Goal: Information Seeking & Learning: Learn about a topic

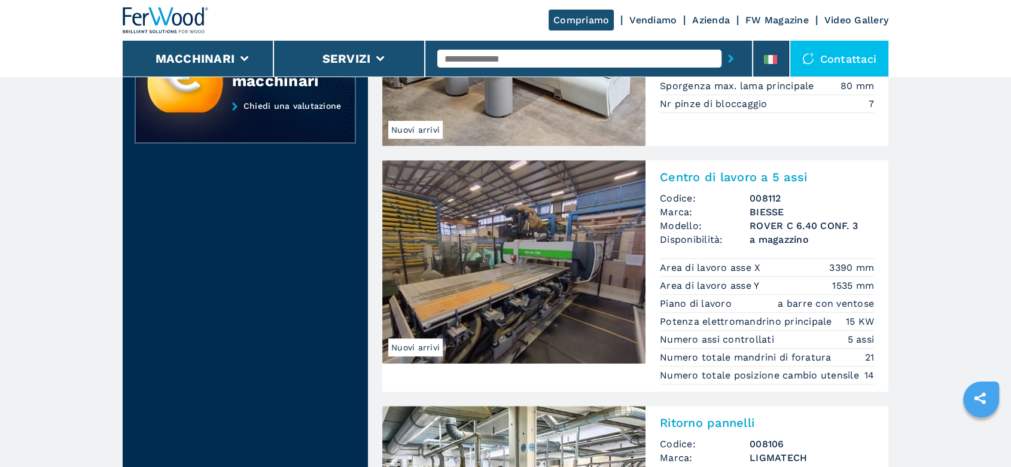
scroll to position [930, 0]
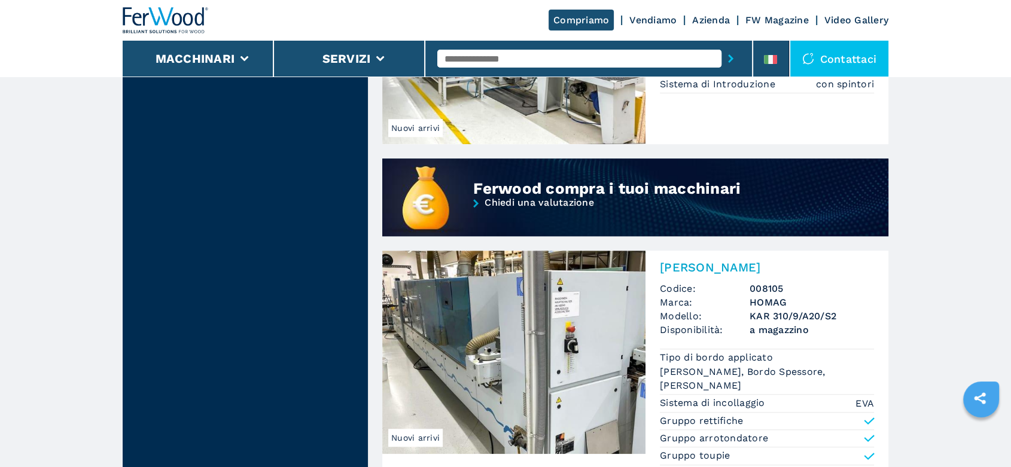
click at [742, 272] on h2 "[PERSON_NAME]" at bounding box center [767, 267] width 214 height 14
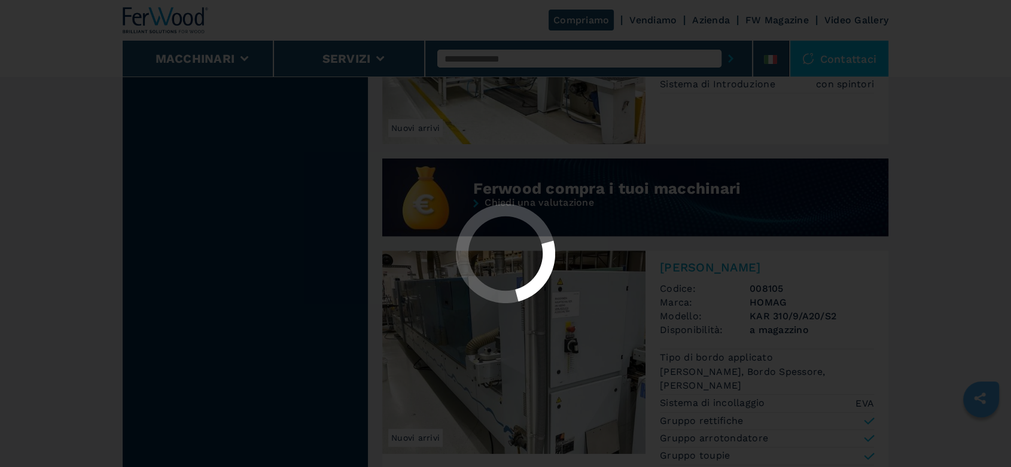
scroll to position [0, 0]
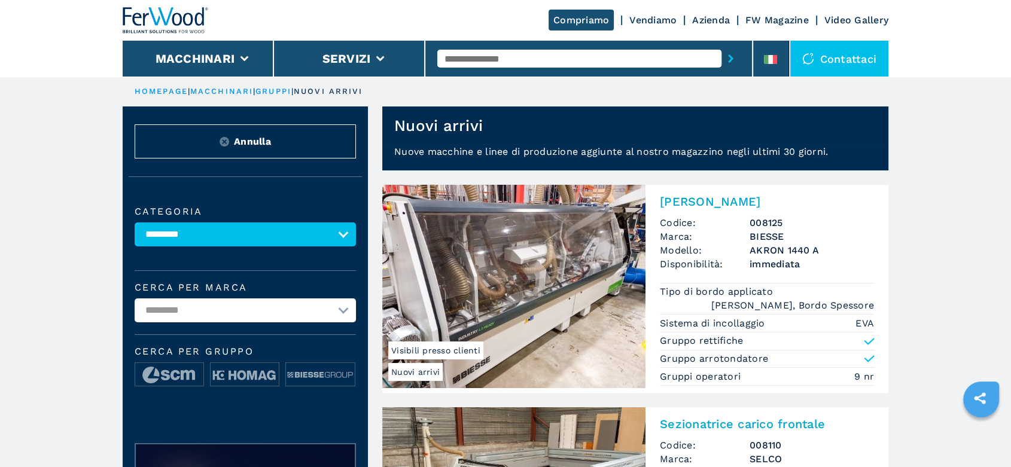
click at [546, 260] on img at bounding box center [513, 286] width 263 height 203
click at [540, 292] on img at bounding box center [513, 286] width 263 height 203
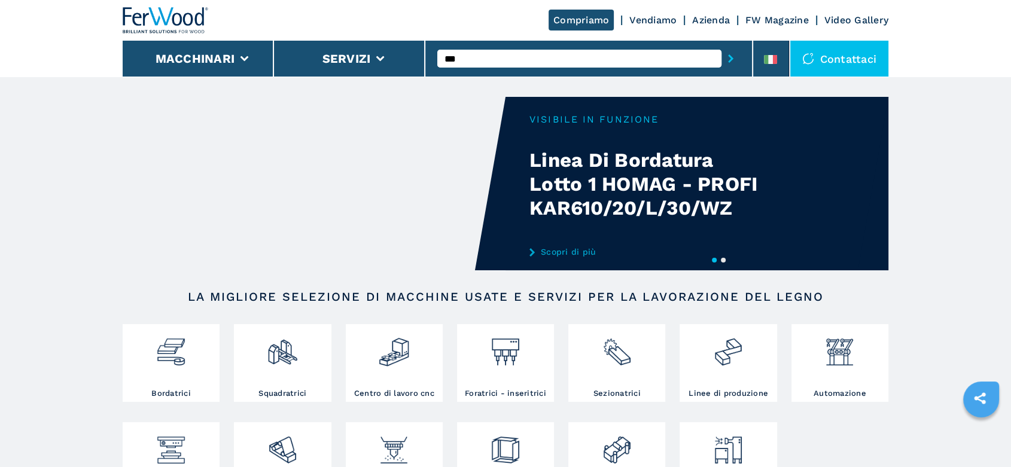
type input "***"
click at [722, 45] on button "submit-button" at bounding box center [731, 59] width 19 height 28
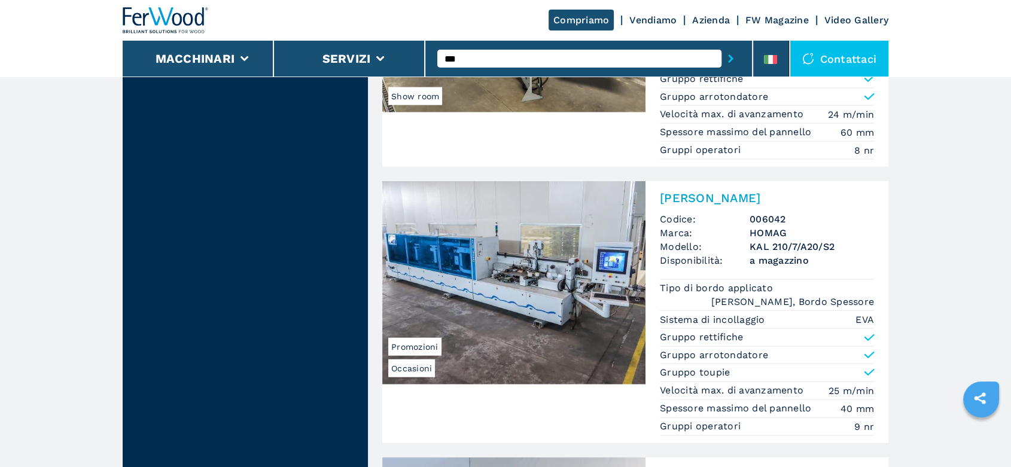
scroll to position [3098, 0]
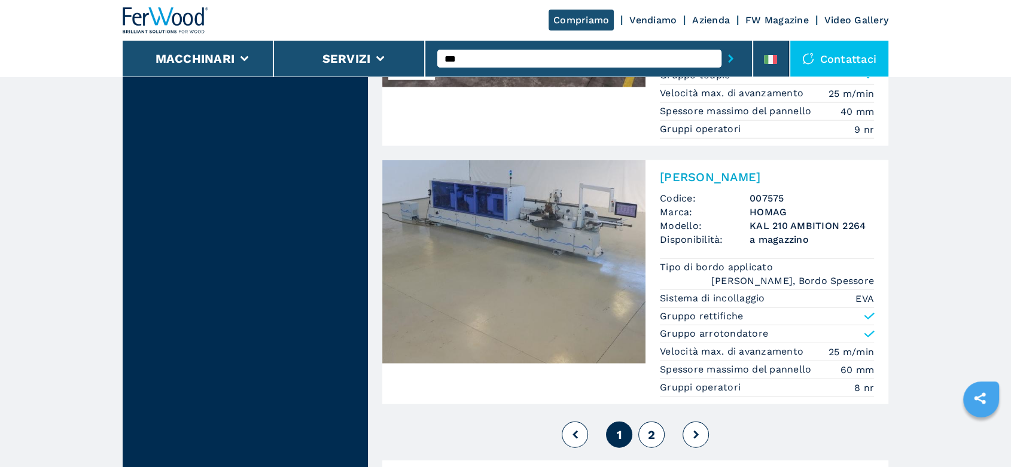
click at [655, 434] on button "2" at bounding box center [651, 435] width 26 height 26
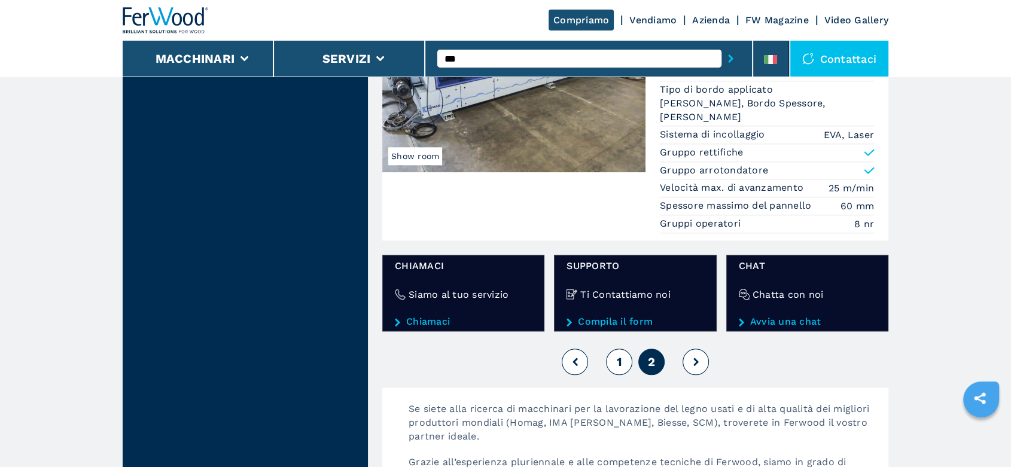
scroll to position [1529, 0]
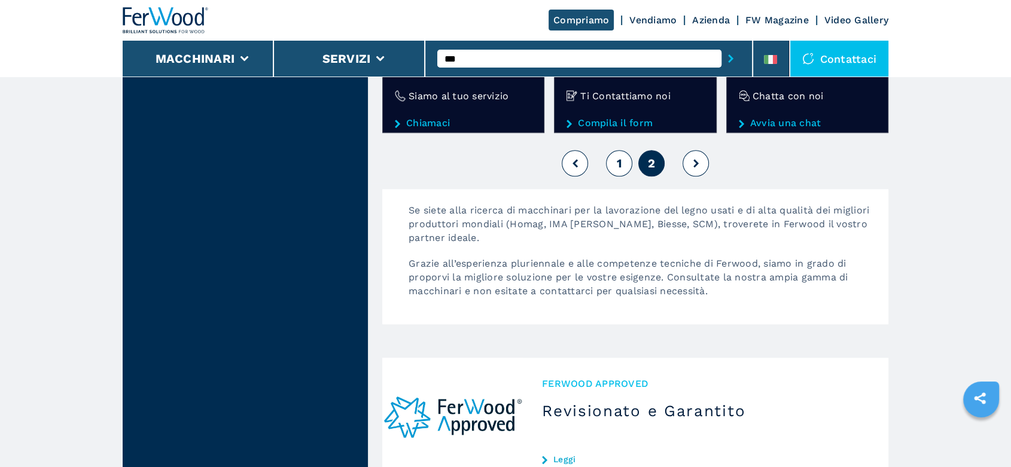
click at [619, 162] on span "1" at bounding box center [618, 163] width 5 height 14
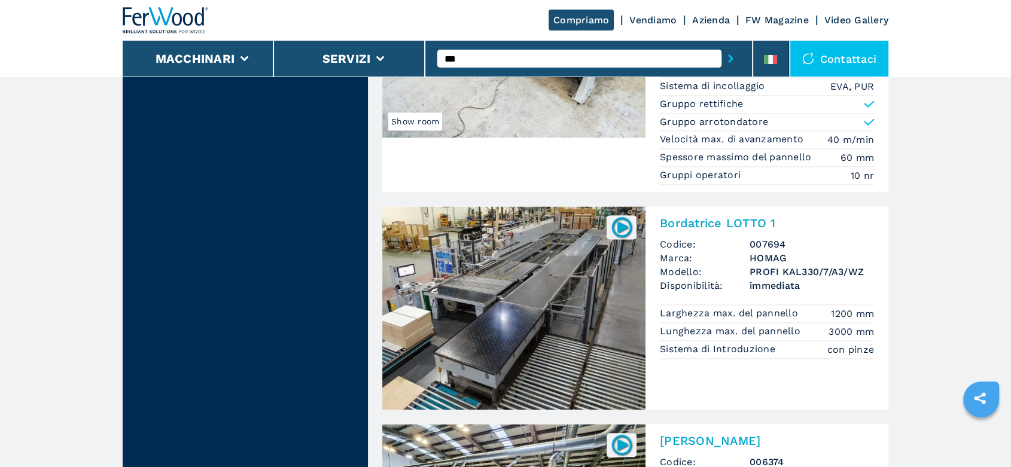
scroll to position [1662, 0]
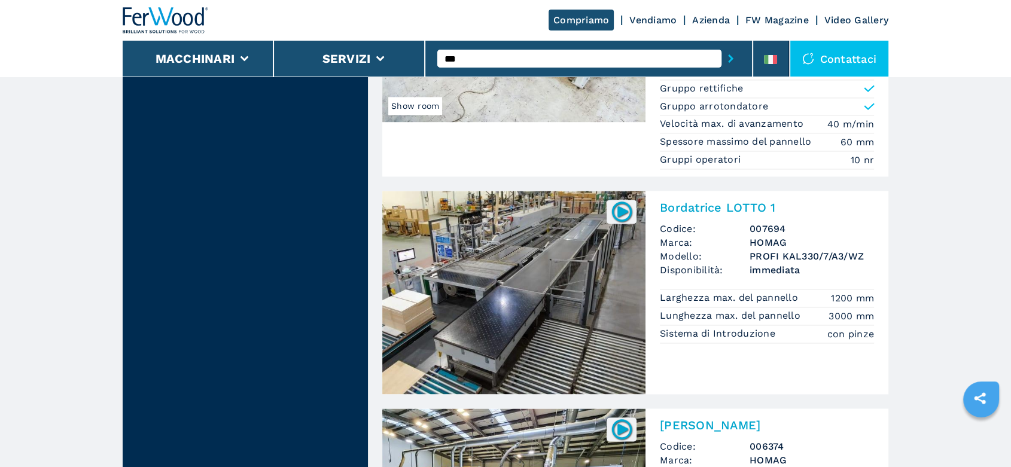
click at [742, 205] on h2 "Bordatrice LOTTO 1" at bounding box center [767, 207] width 214 height 14
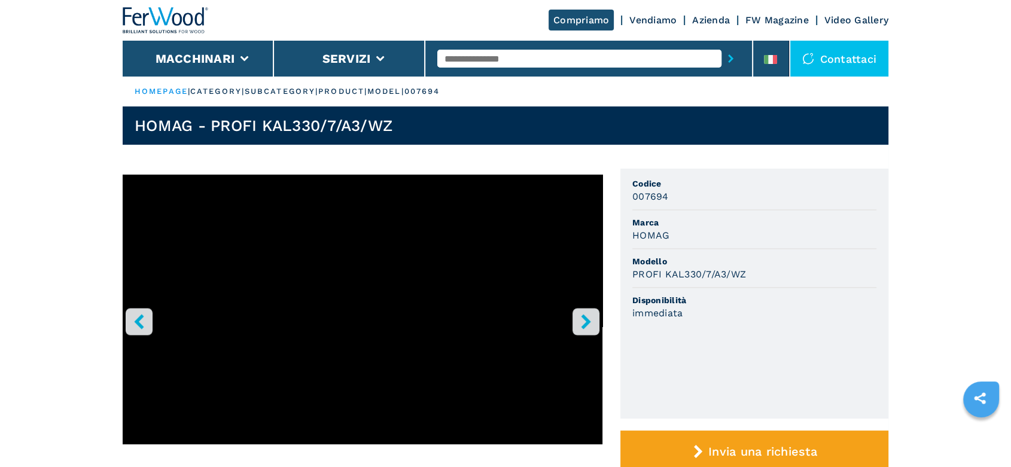
click at [584, 317] on icon "right-button" at bounding box center [586, 321] width 10 height 15
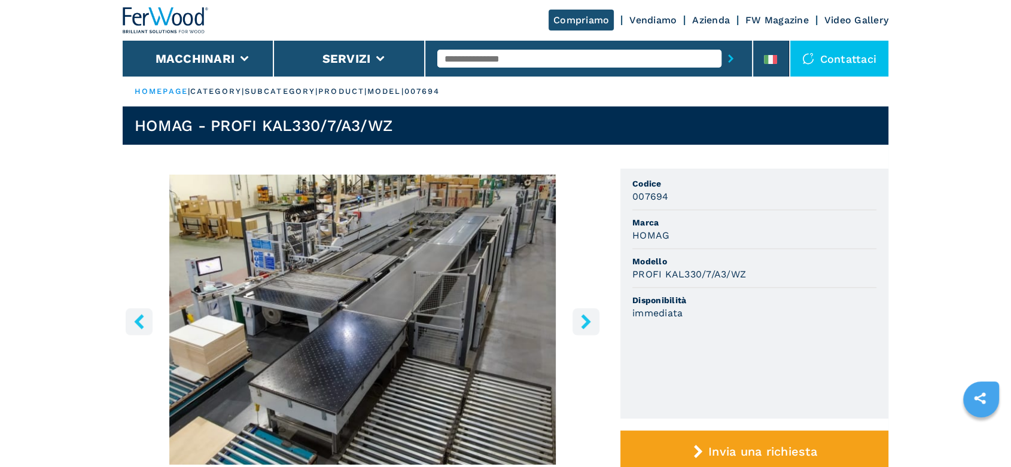
click at [584, 317] on icon "right-button" at bounding box center [586, 321] width 10 height 15
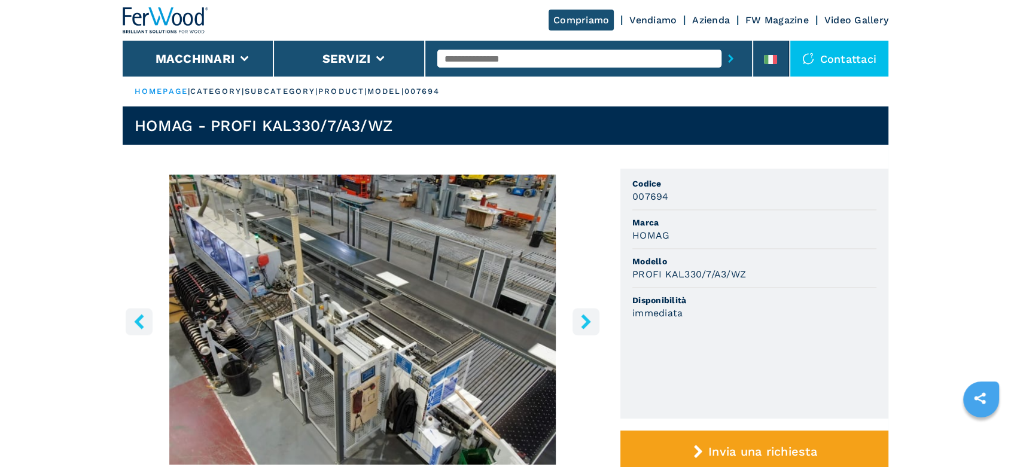
click at [584, 317] on icon "right-button" at bounding box center [586, 321] width 10 height 15
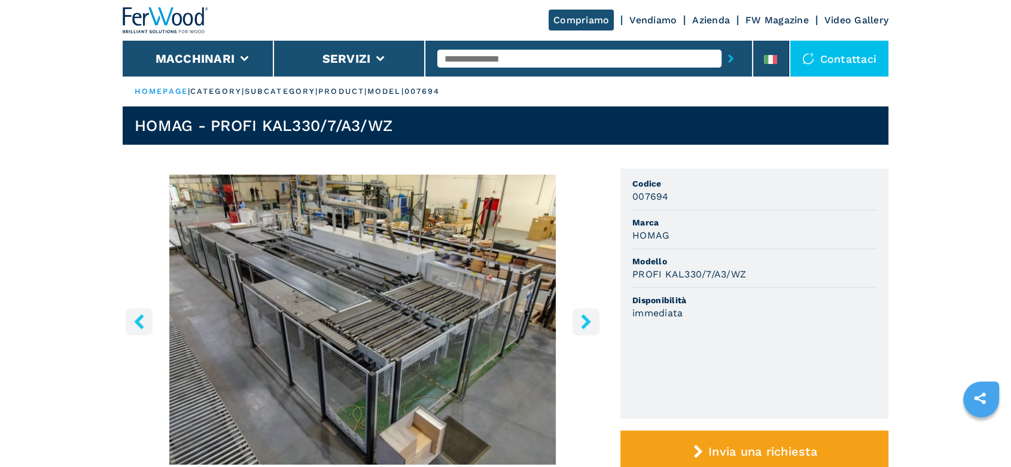
click at [586, 317] on icon "right-button" at bounding box center [586, 321] width 15 height 15
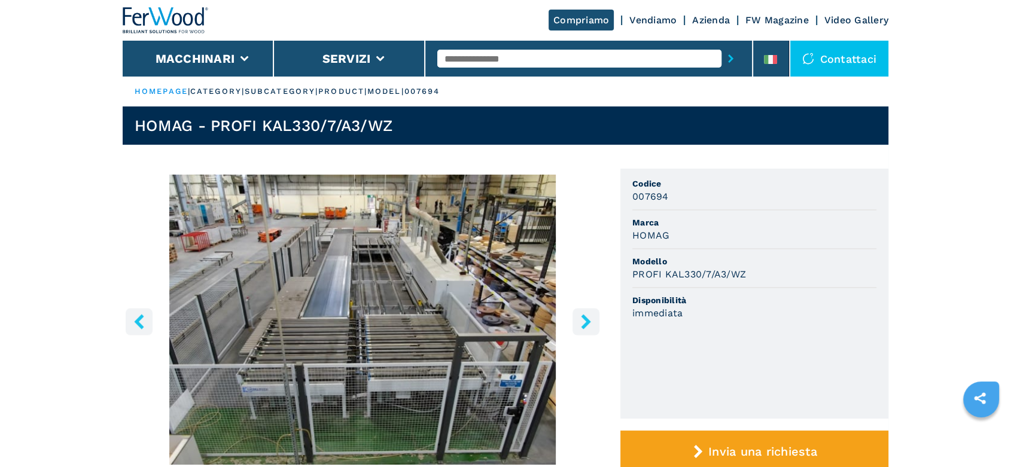
click at [586, 317] on icon "right-button" at bounding box center [586, 321] width 15 height 15
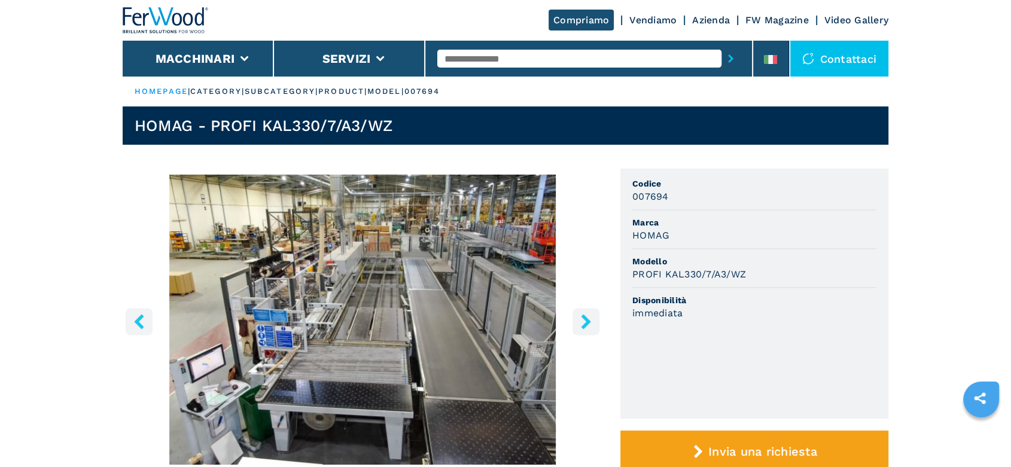
click at [587, 317] on icon "right-button" at bounding box center [586, 321] width 15 height 15
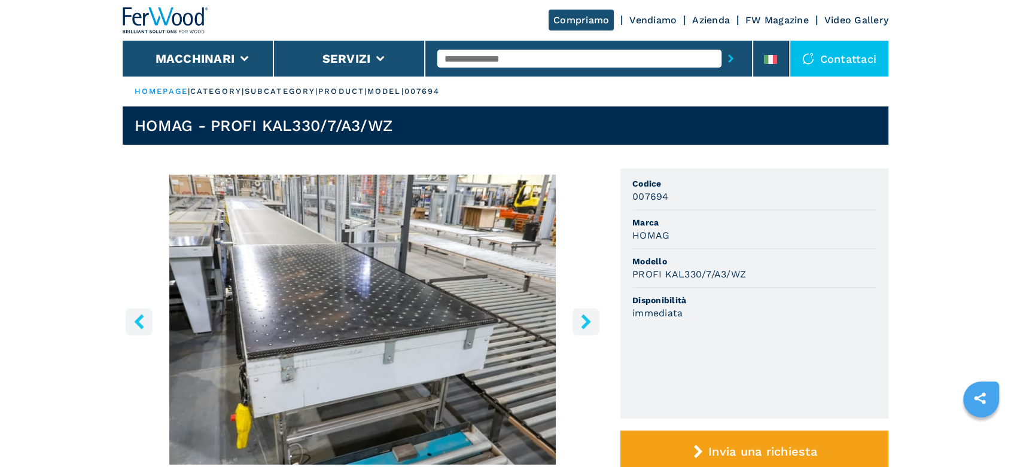
click at [587, 317] on icon "right-button" at bounding box center [586, 321] width 15 height 15
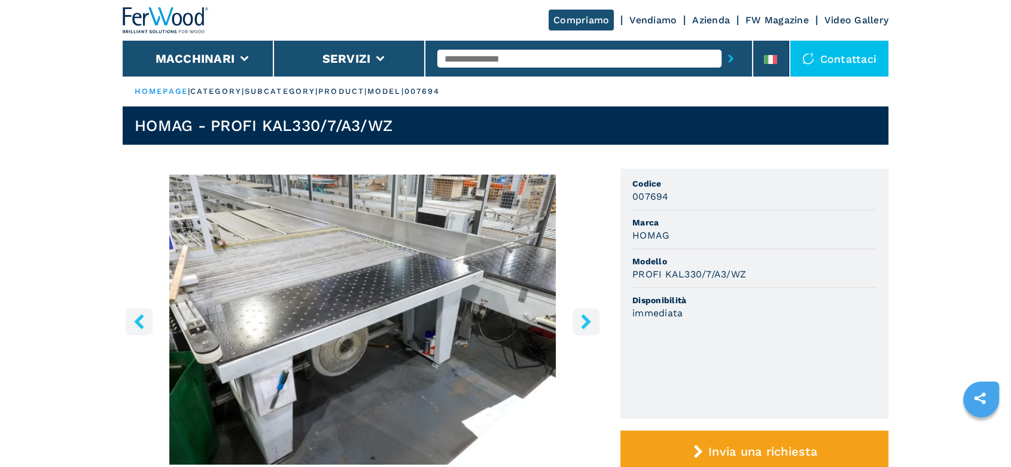
click at [587, 317] on icon "right-button" at bounding box center [586, 321] width 15 height 15
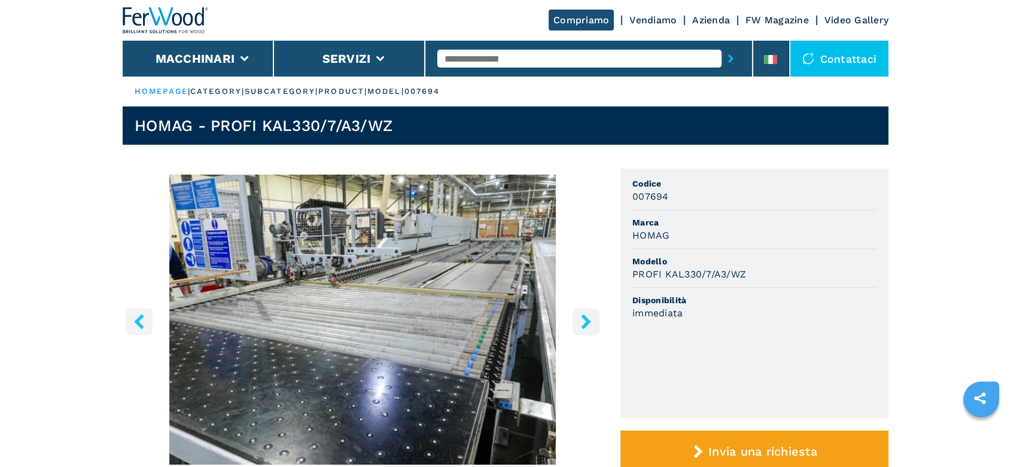
click at [587, 317] on icon "right-button" at bounding box center [586, 321] width 15 height 15
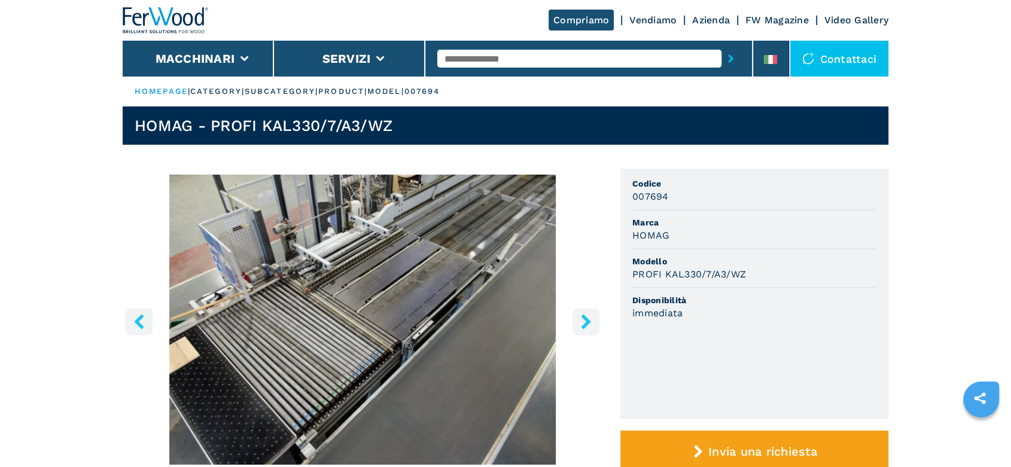
click at [587, 317] on icon "right-button" at bounding box center [586, 321] width 15 height 15
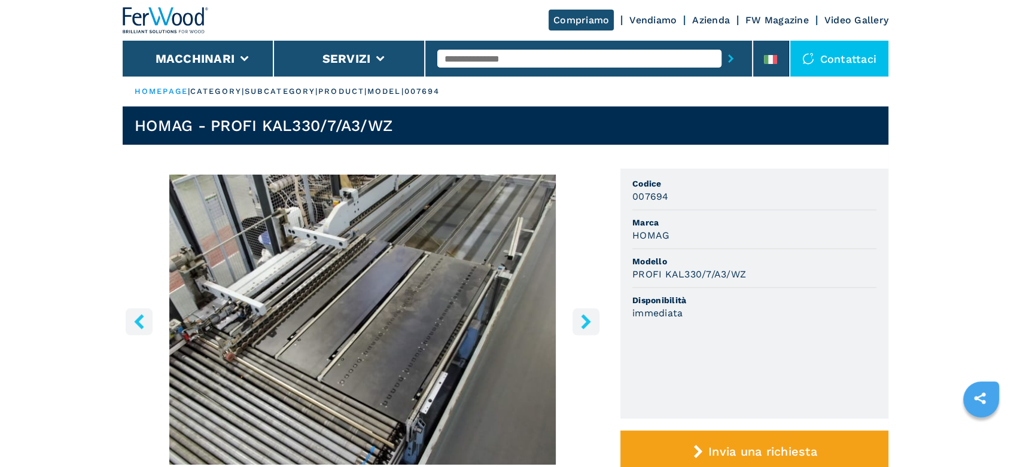
click at [589, 315] on icon "right-button" at bounding box center [586, 321] width 15 height 15
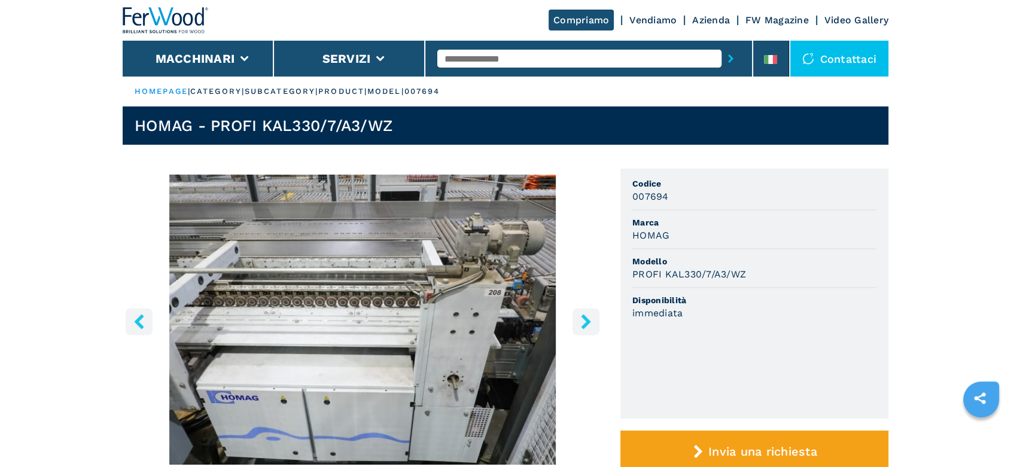
click at [589, 315] on icon "right-button" at bounding box center [586, 321] width 15 height 15
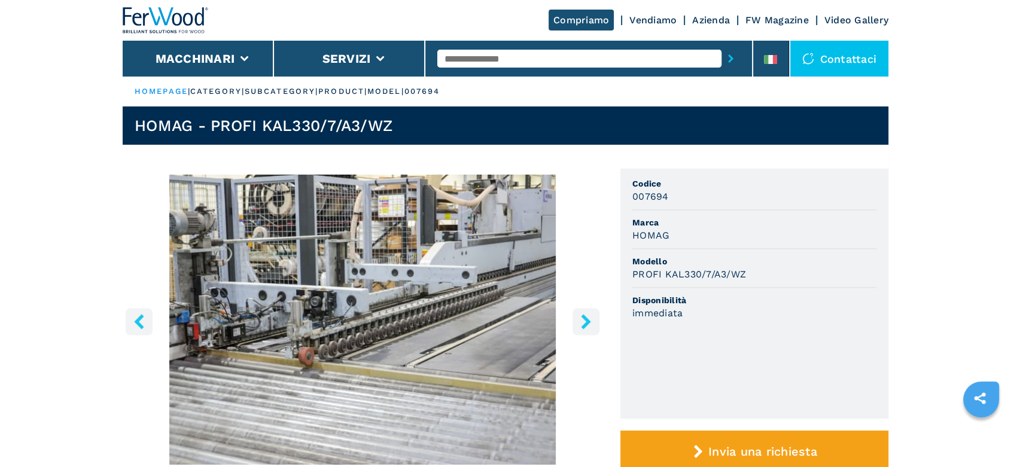
click at [589, 315] on icon "right-button" at bounding box center [586, 321] width 15 height 15
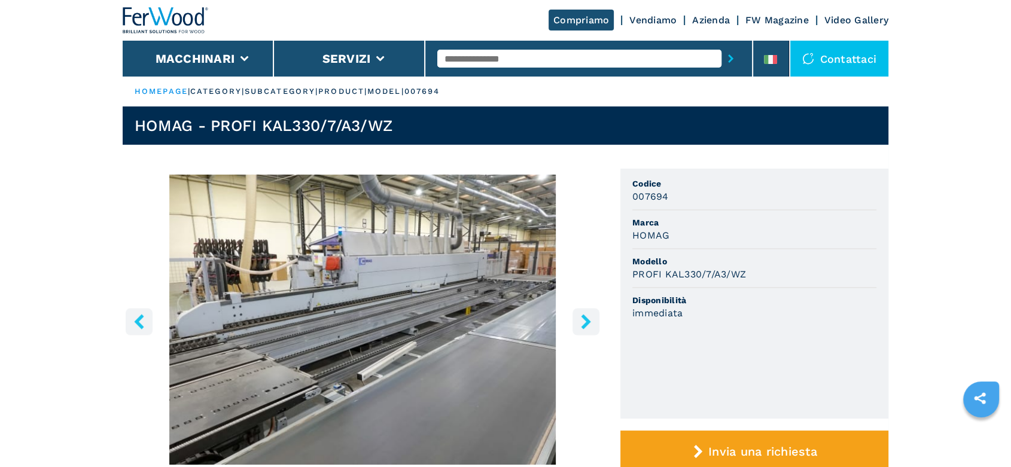
click at [589, 315] on icon "right-button" at bounding box center [586, 321] width 15 height 15
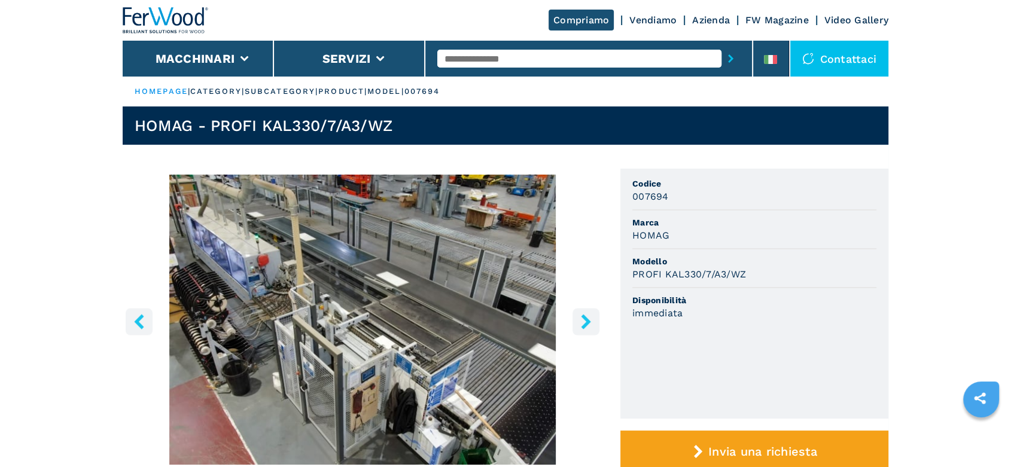
click at [589, 315] on icon "right-button" at bounding box center [586, 321] width 15 height 15
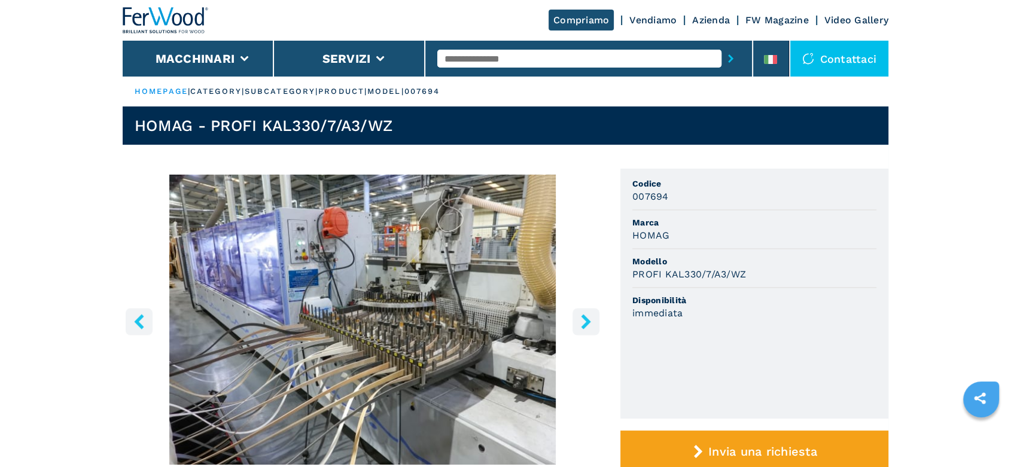
click at [589, 315] on icon "right-button" at bounding box center [586, 321] width 15 height 15
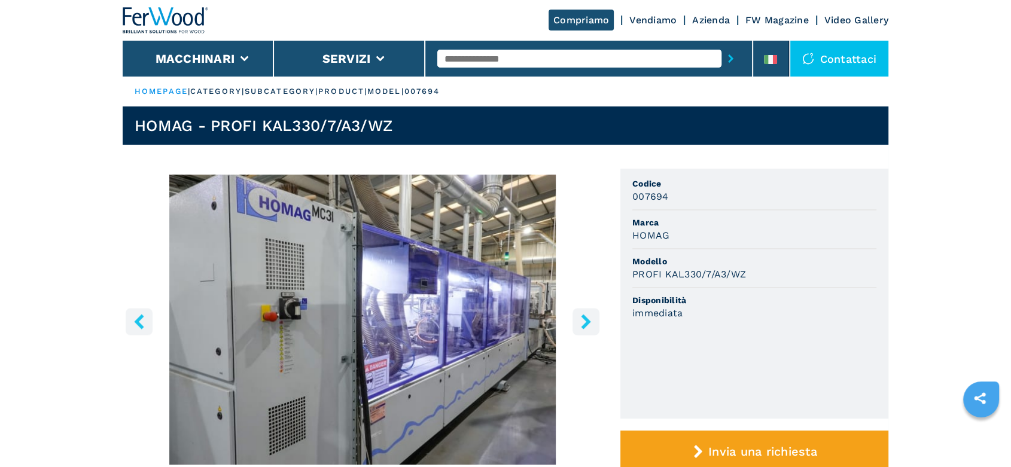
click at [589, 315] on icon "right-button" at bounding box center [586, 321] width 15 height 15
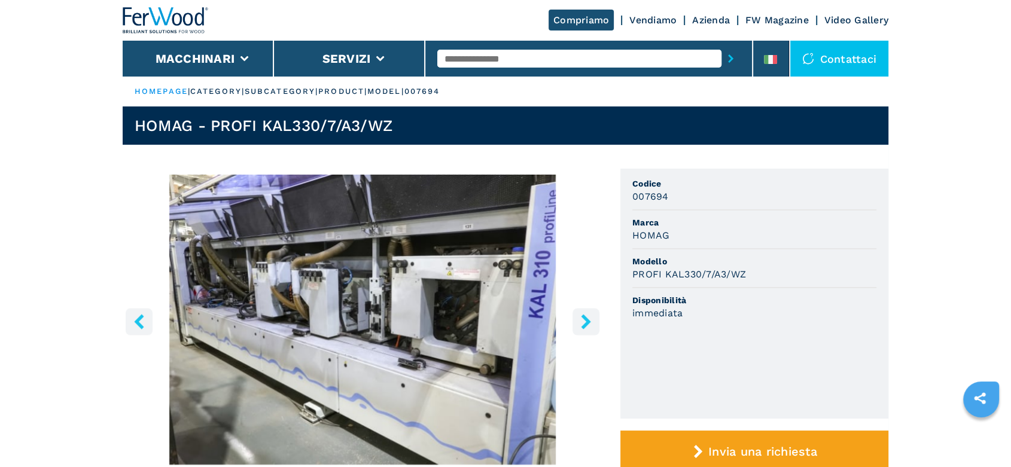
click at [589, 315] on icon "right-button" at bounding box center [586, 321] width 15 height 15
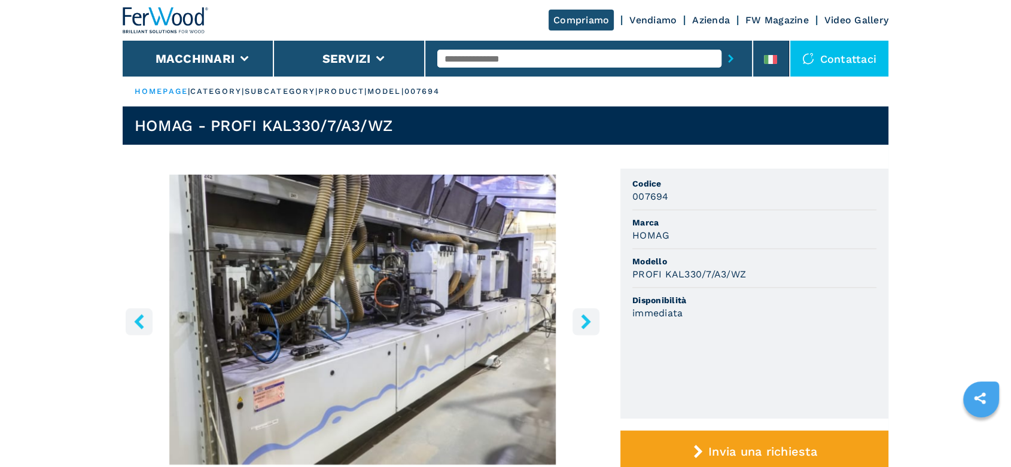
click at [589, 315] on icon "right-button" at bounding box center [586, 321] width 15 height 15
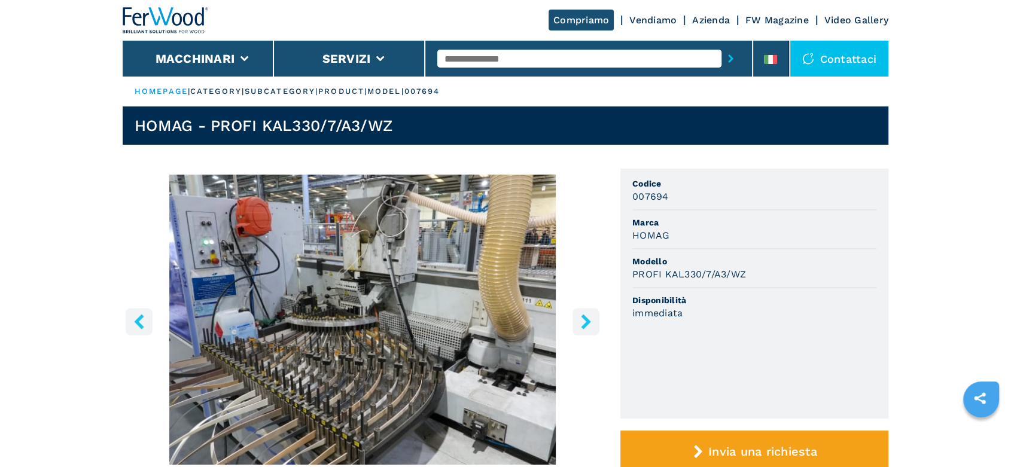
click at [589, 315] on icon "right-button" at bounding box center [586, 321] width 15 height 15
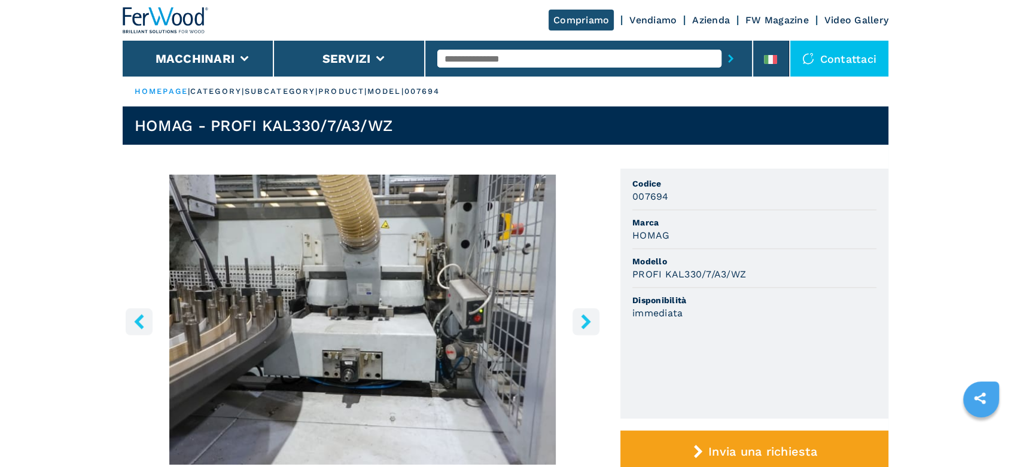
click at [589, 315] on icon "right-button" at bounding box center [586, 321] width 15 height 15
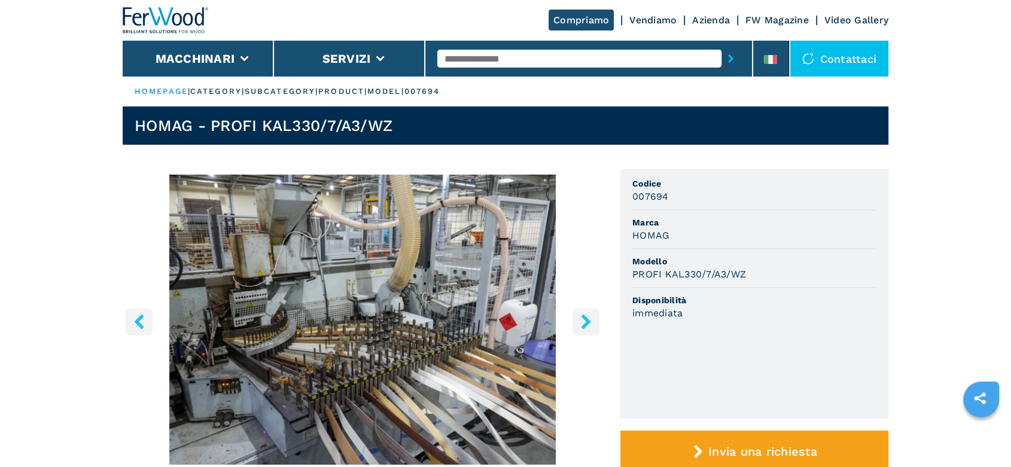
click at [589, 315] on icon "right-button" at bounding box center [586, 321] width 15 height 15
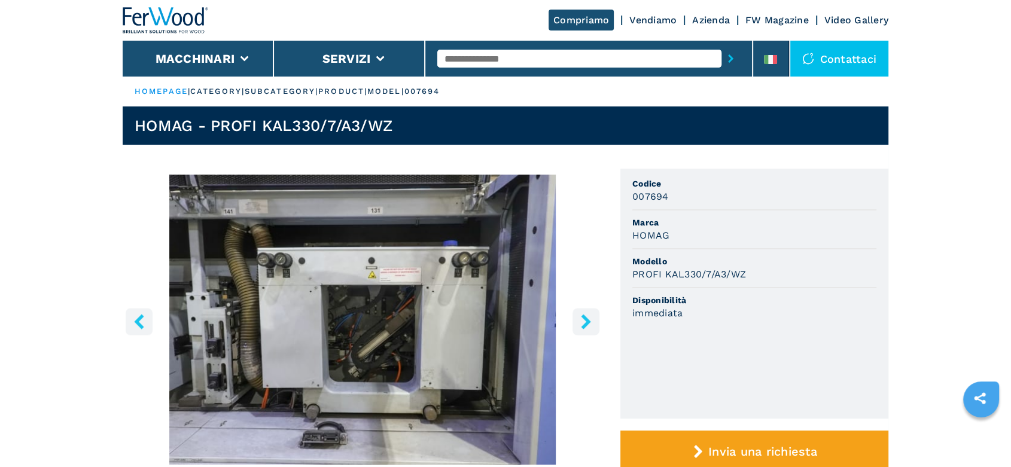
click at [589, 315] on icon "right-button" at bounding box center [586, 321] width 15 height 15
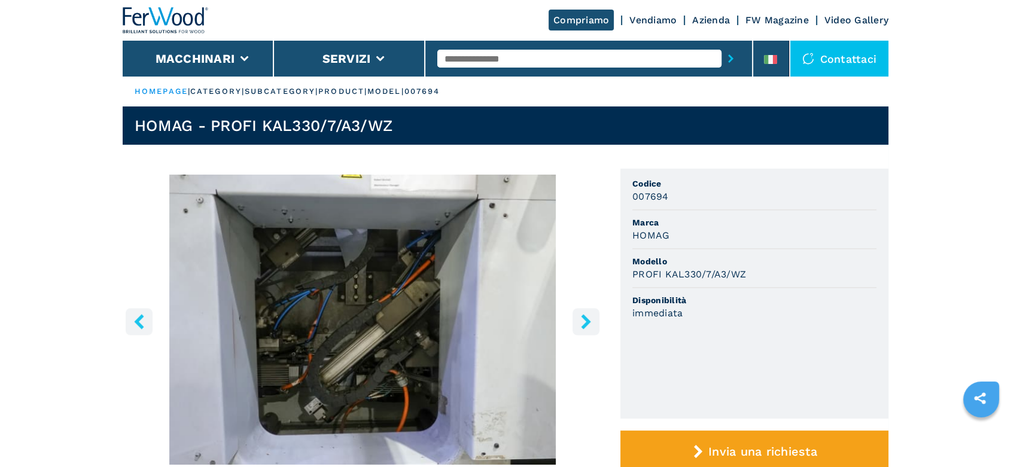
click at [589, 315] on icon "right-button" at bounding box center [586, 321] width 15 height 15
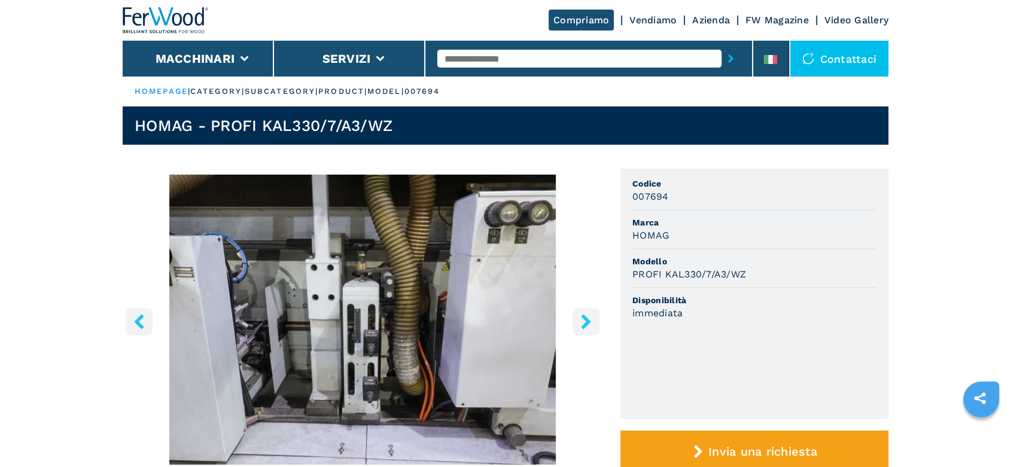
click at [589, 315] on icon "right-button" at bounding box center [586, 321] width 15 height 15
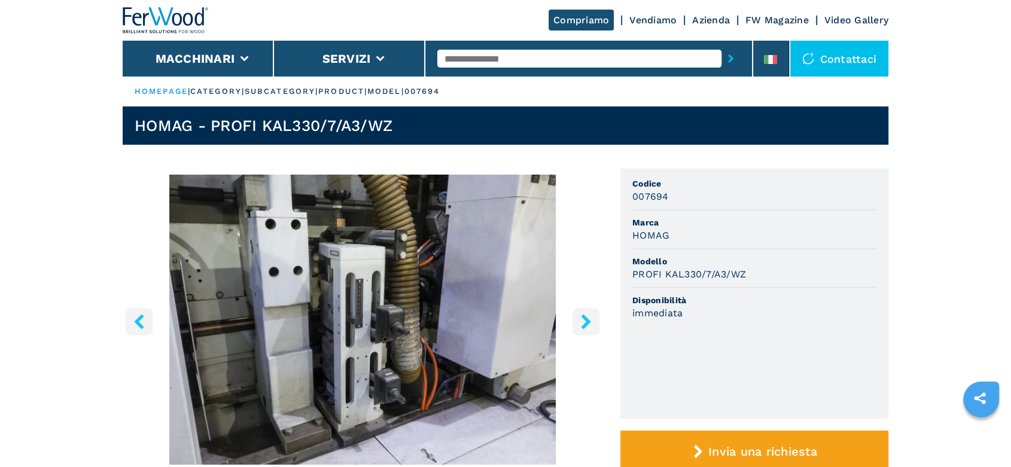
click at [589, 315] on icon "right-button" at bounding box center [586, 321] width 15 height 15
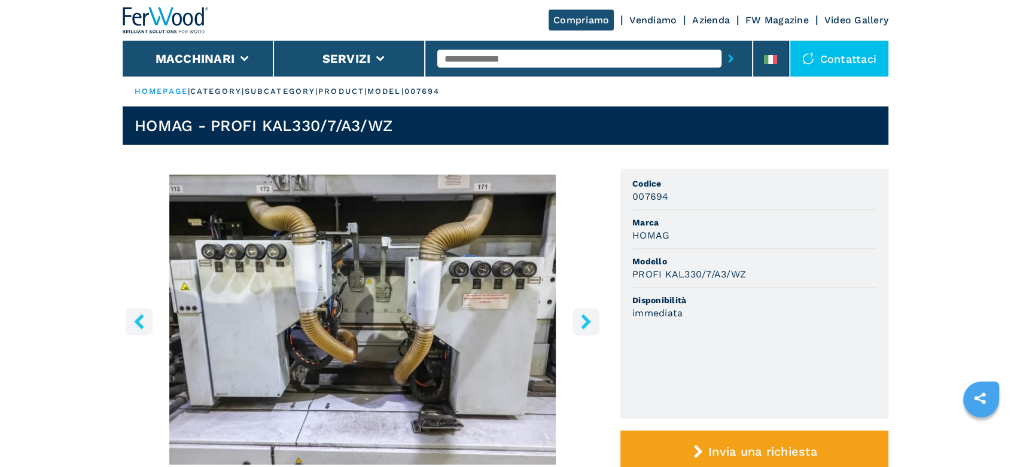
click at [589, 315] on icon "right-button" at bounding box center [586, 321] width 15 height 15
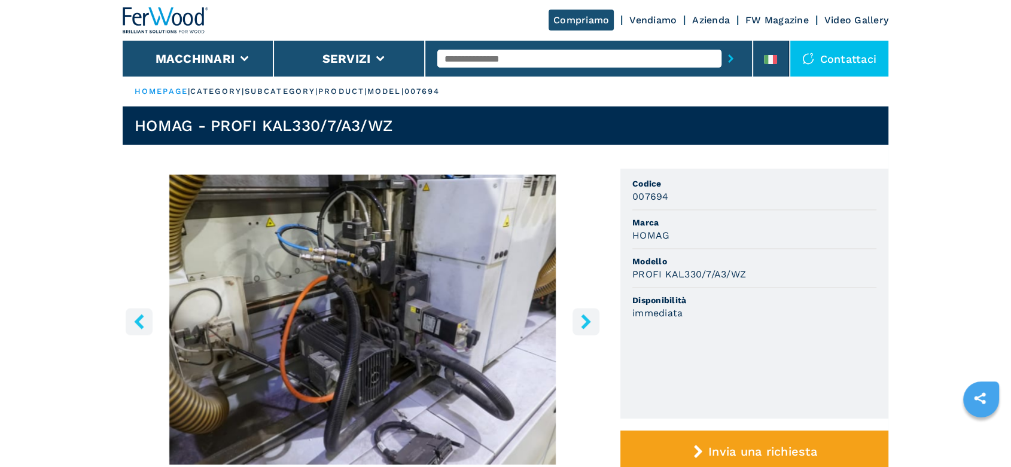
click at [589, 315] on icon "right-button" at bounding box center [586, 321] width 15 height 15
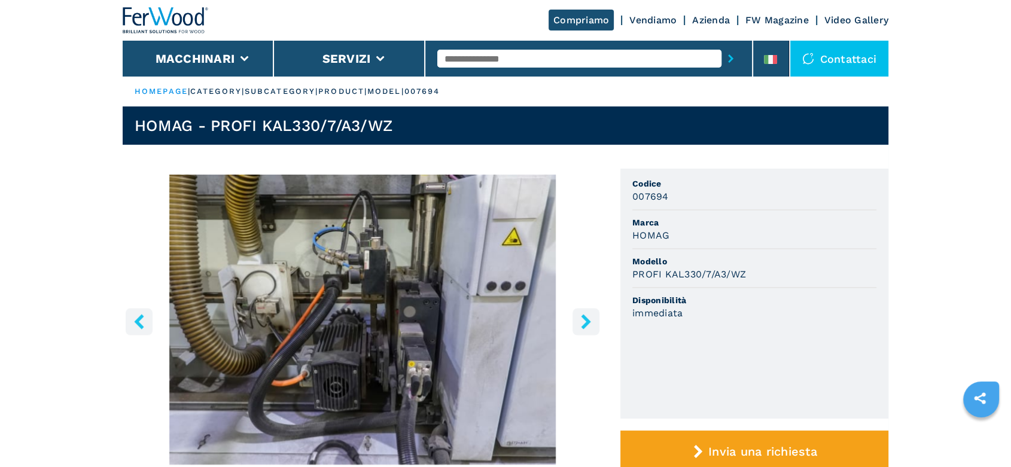
click at [589, 315] on icon "right-button" at bounding box center [586, 321] width 15 height 15
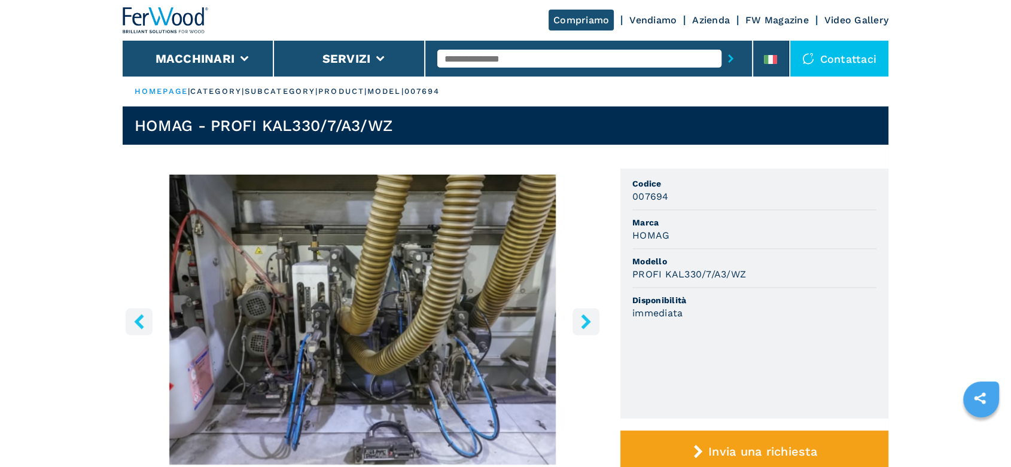
click at [589, 315] on icon "right-button" at bounding box center [586, 321] width 15 height 15
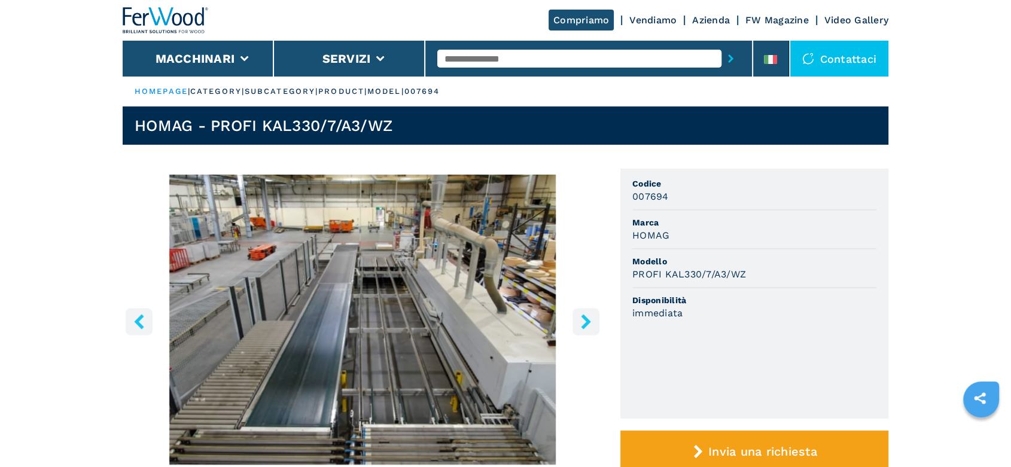
click at [589, 315] on icon "right-button" at bounding box center [586, 321] width 15 height 15
click at [594, 318] on button "right-button" at bounding box center [586, 321] width 27 height 27
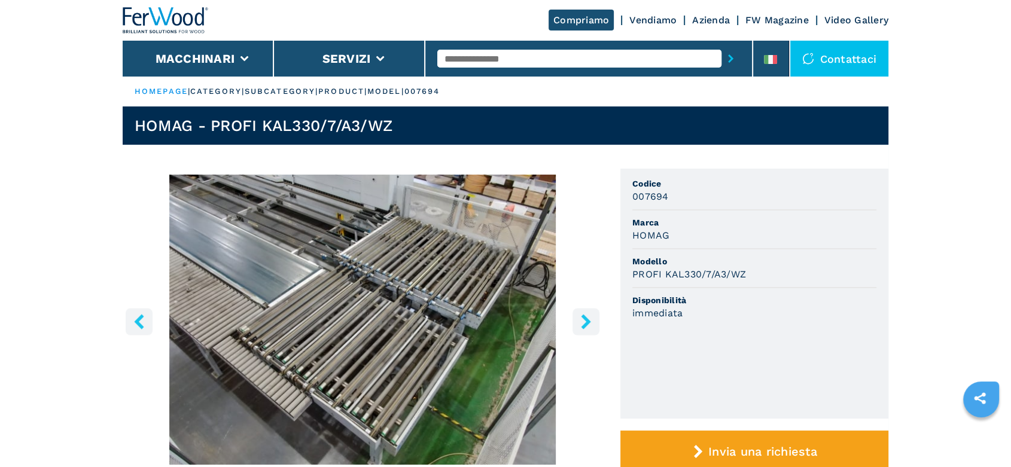
click at [594, 318] on button "right-button" at bounding box center [586, 321] width 27 height 27
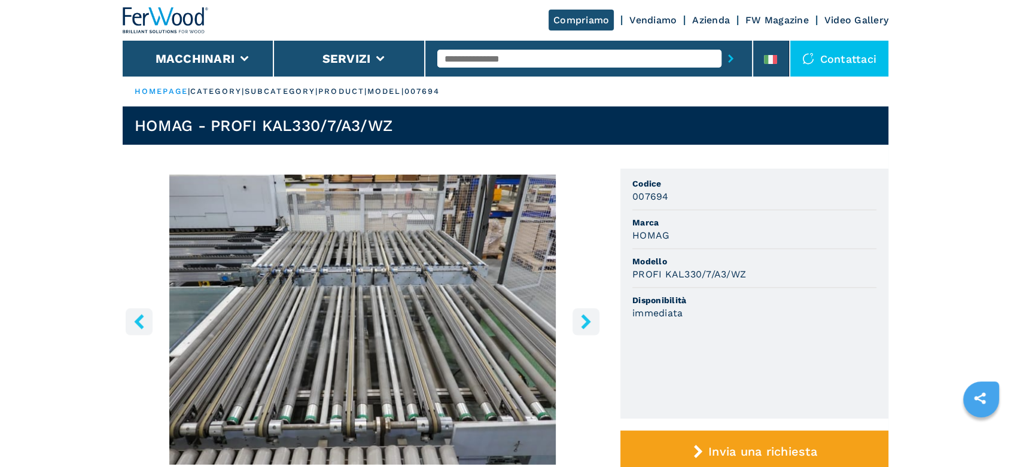
click at [594, 318] on button "right-button" at bounding box center [586, 321] width 27 height 27
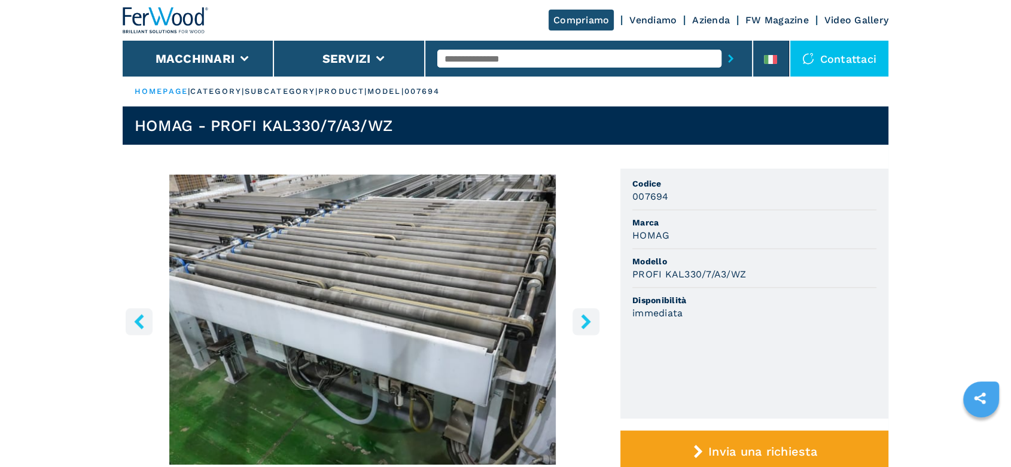
click at [594, 318] on button "right-button" at bounding box center [586, 321] width 27 height 27
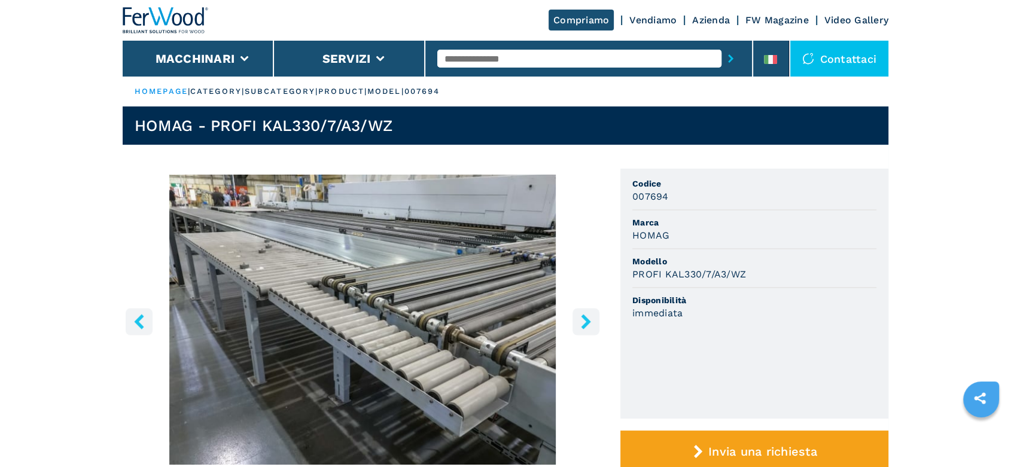
click at [594, 318] on button "right-button" at bounding box center [586, 321] width 27 height 27
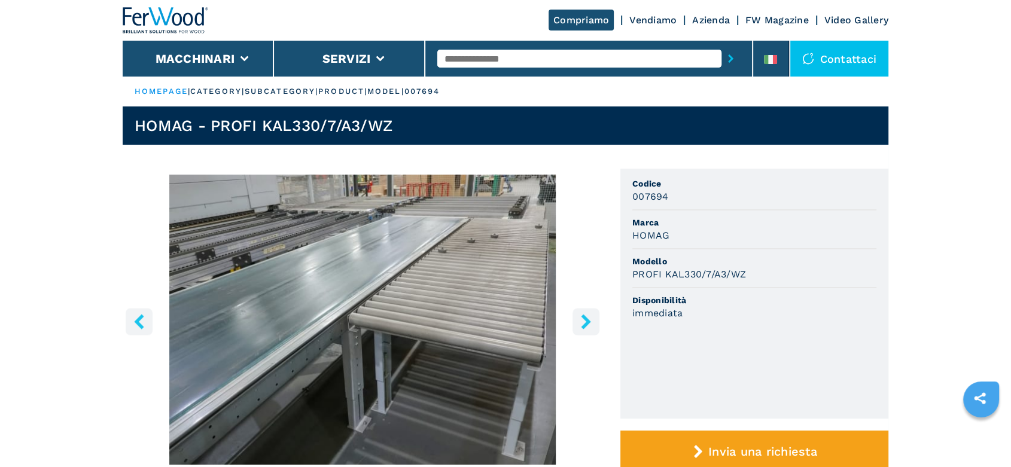
click at [594, 318] on button "right-button" at bounding box center [586, 321] width 27 height 27
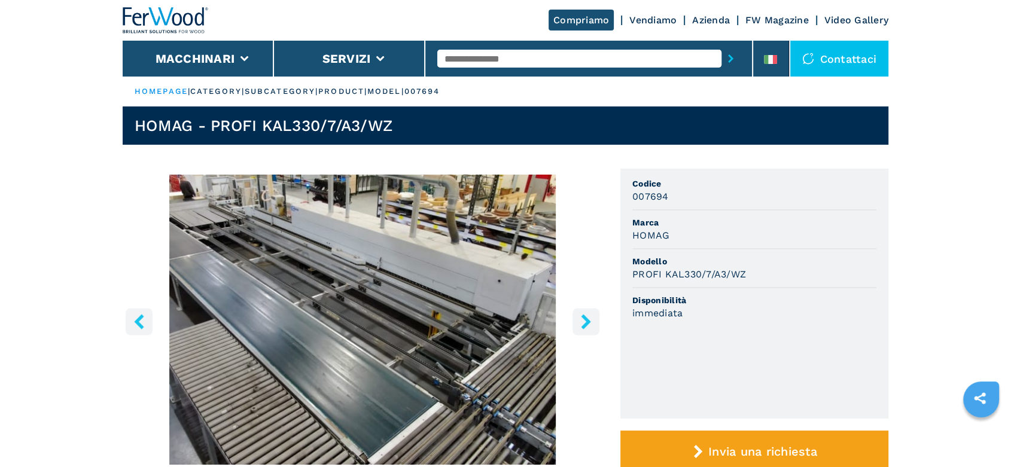
click at [594, 318] on button "right-button" at bounding box center [586, 321] width 27 height 27
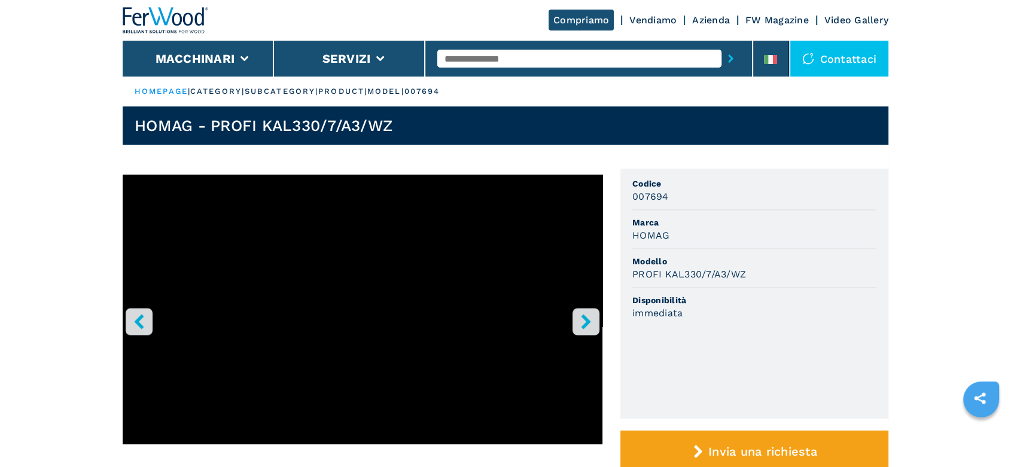
click at [594, 318] on button "right-button" at bounding box center [586, 321] width 27 height 27
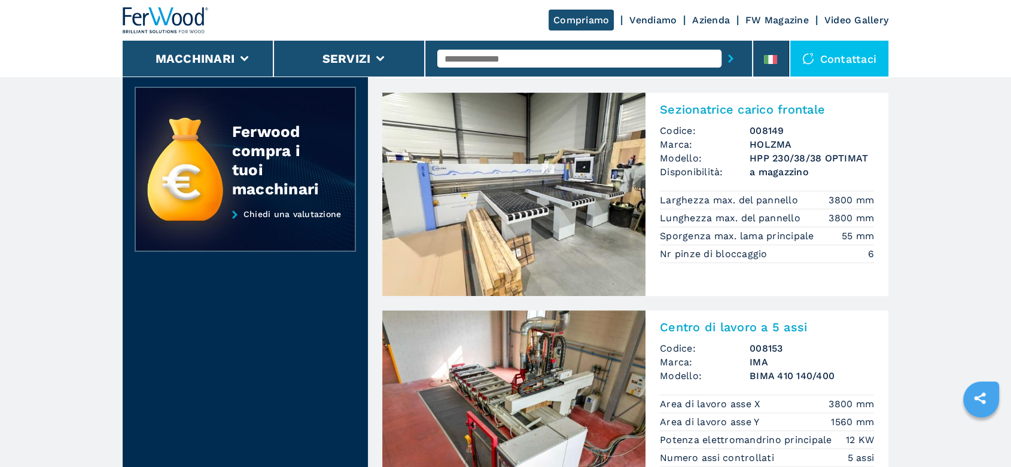
scroll to position [465, 0]
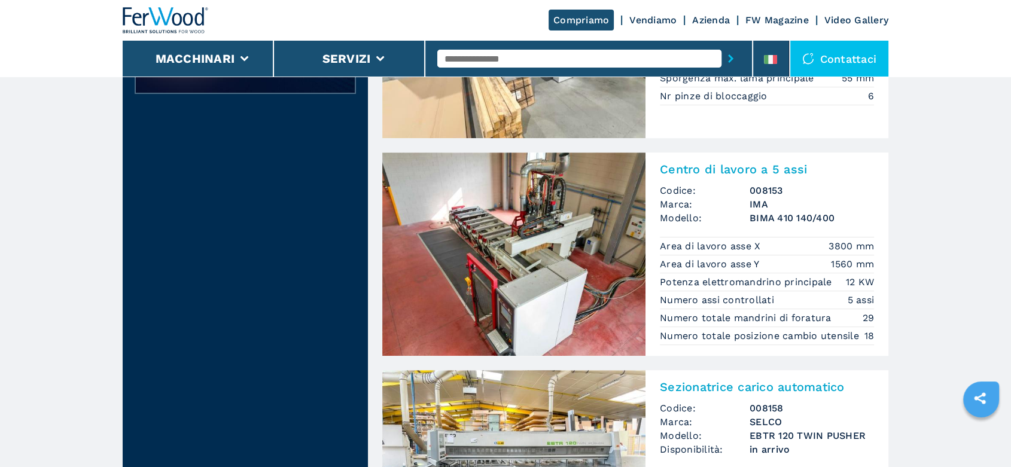
click at [740, 228] on div "Centro di lavoro a 5 assi Codice: 008153 Marca: IMA Modello: BIMA 410 140/400 A…" at bounding box center [767, 253] width 243 height 200
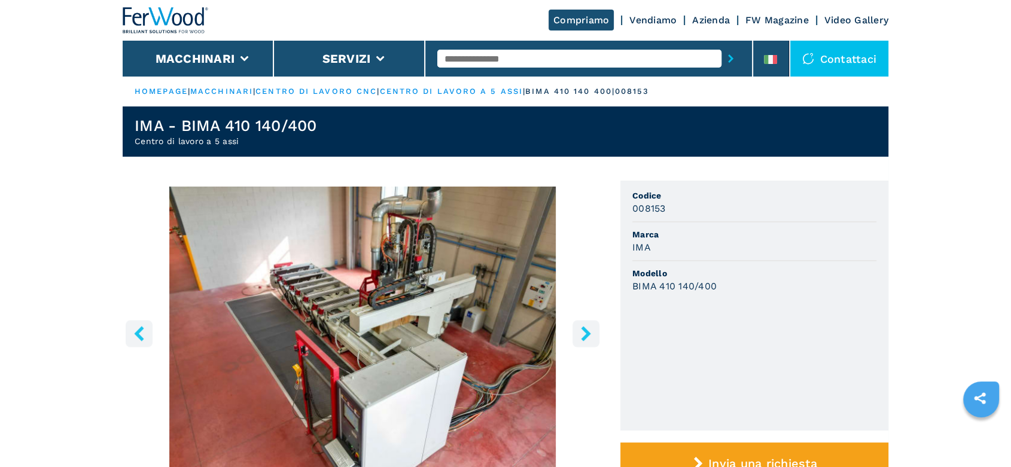
click at [585, 331] on icon "right-button" at bounding box center [586, 333] width 10 height 15
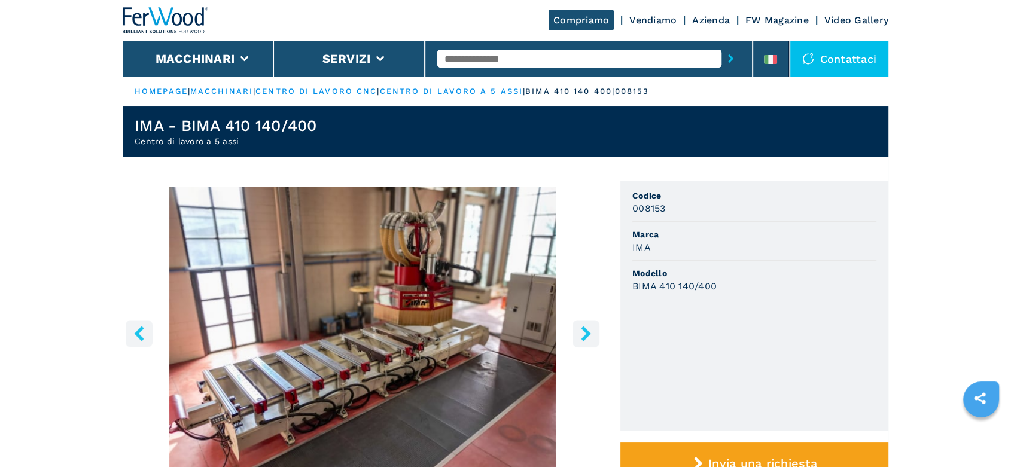
click at [585, 331] on icon "right-button" at bounding box center [586, 333] width 10 height 15
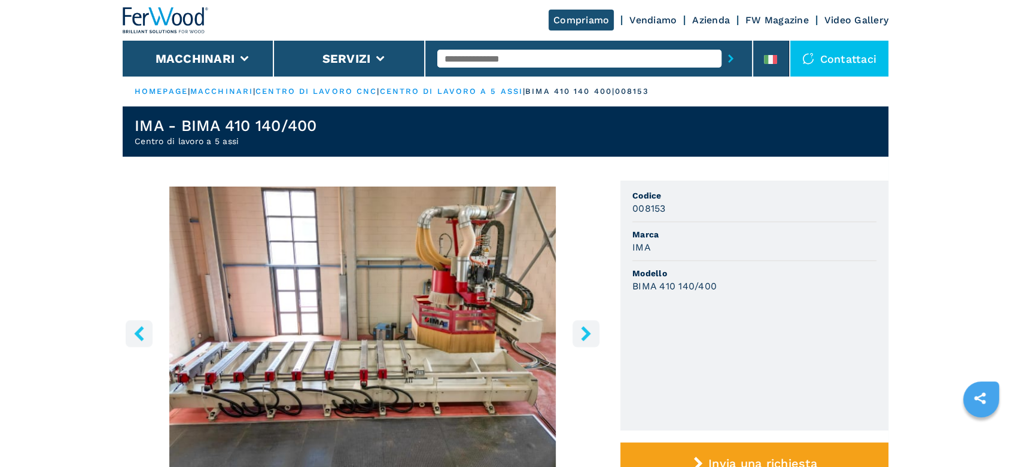
click at [585, 331] on icon "right-button" at bounding box center [586, 333] width 10 height 15
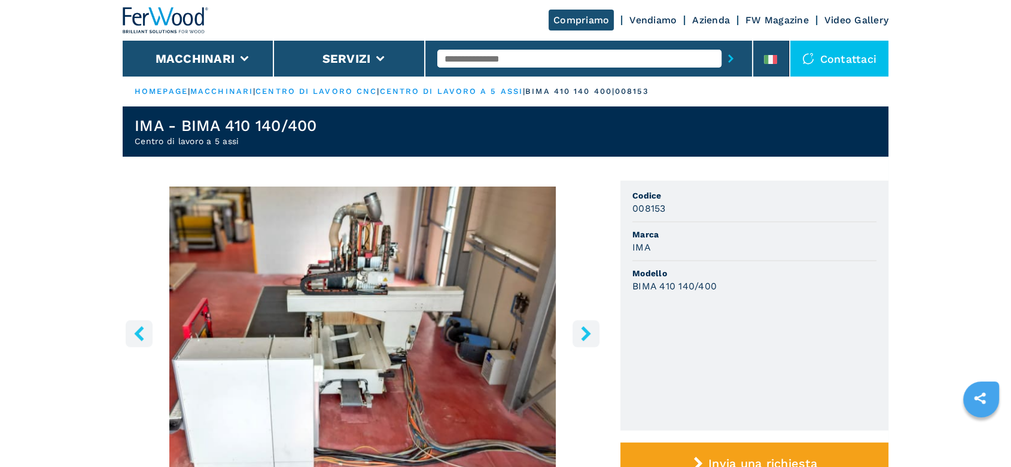
click at [585, 331] on icon "right-button" at bounding box center [586, 333] width 10 height 15
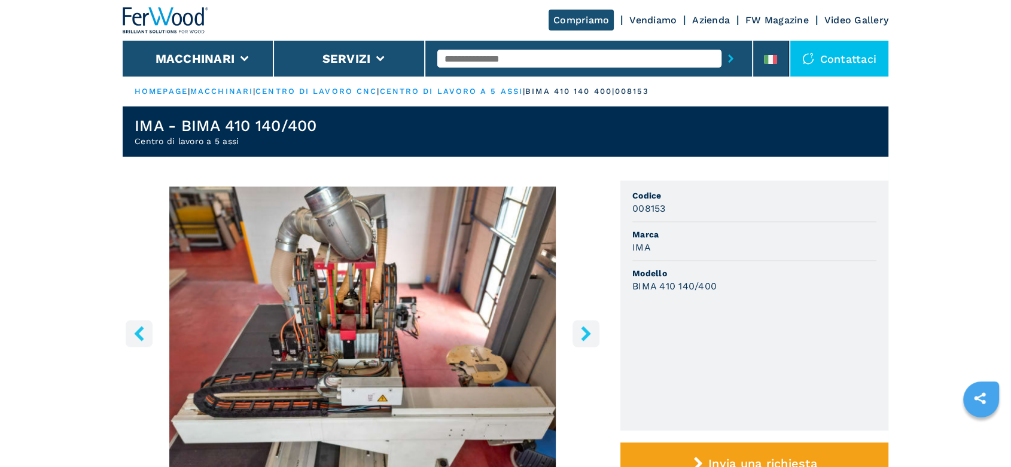
click at [585, 331] on icon "right-button" at bounding box center [586, 333] width 10 height 15
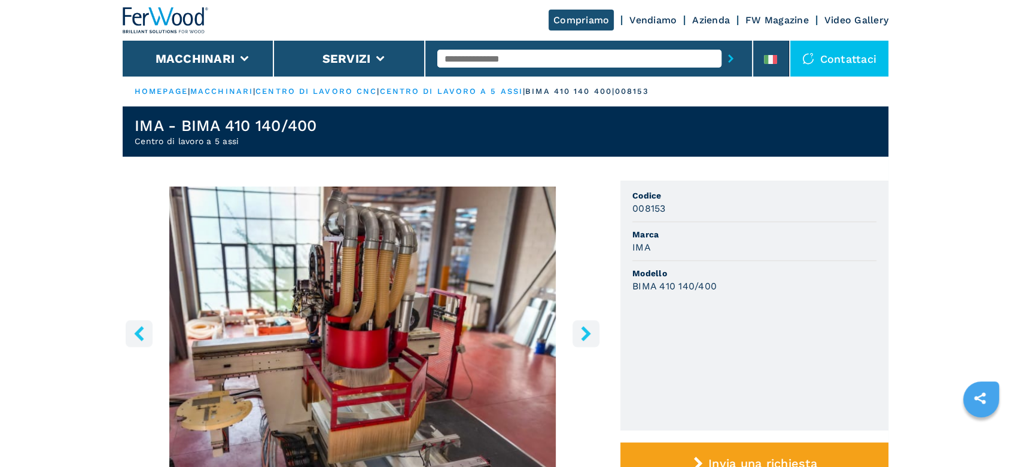
click at [585, 331] on icon "right-button" at bounding box center [586, 333] width 10 height 15
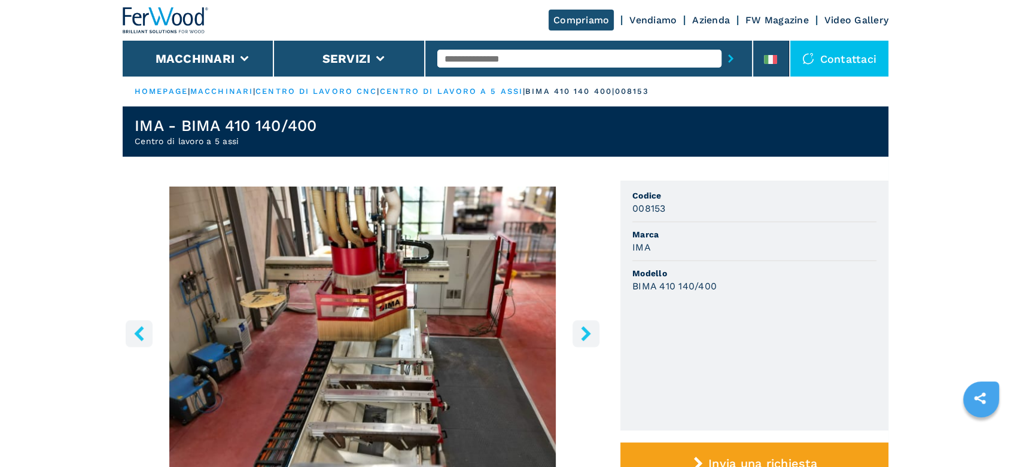
click at [579, 326] on icon "right-button" at bounding box center [586, 333] width 15 height 15
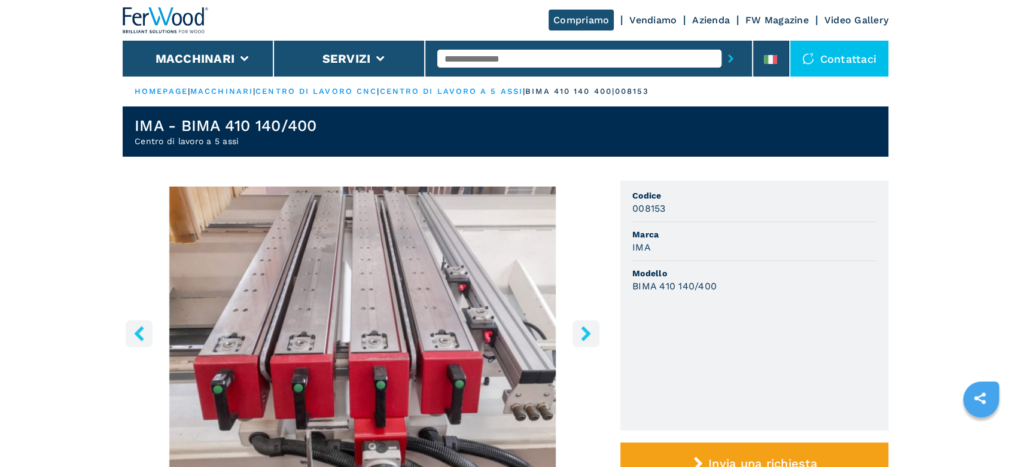
click at [583, 330] on icon "right-button" at bounding box center [586, 333] width 10 height 15
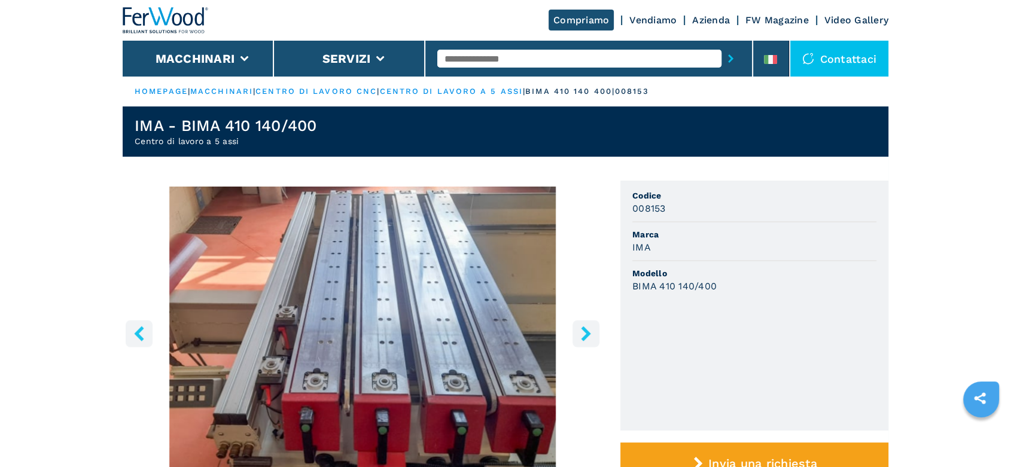
click at [583, 330] on icon "right-button" at bounding box center [586, 333] width 10 height 15
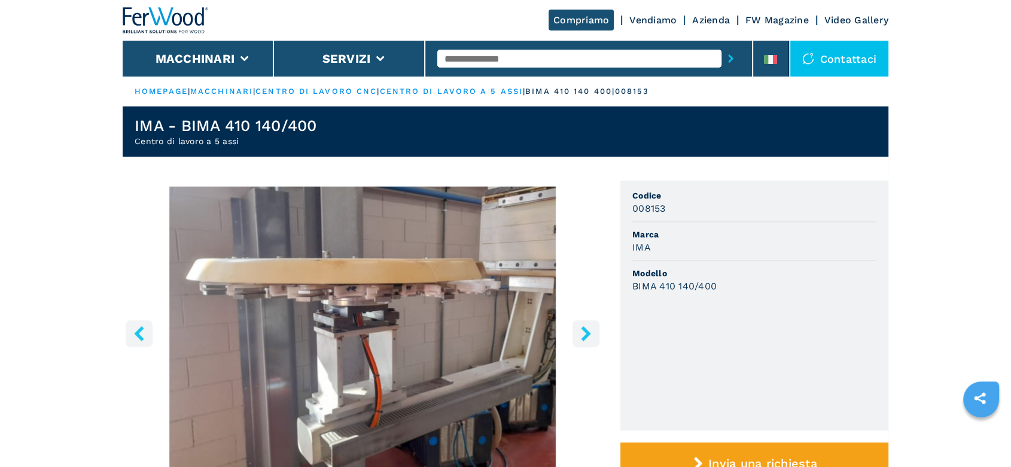
click at [583, 330] on icon "right-button" at bounding box center [586, 333] width 10 height 15
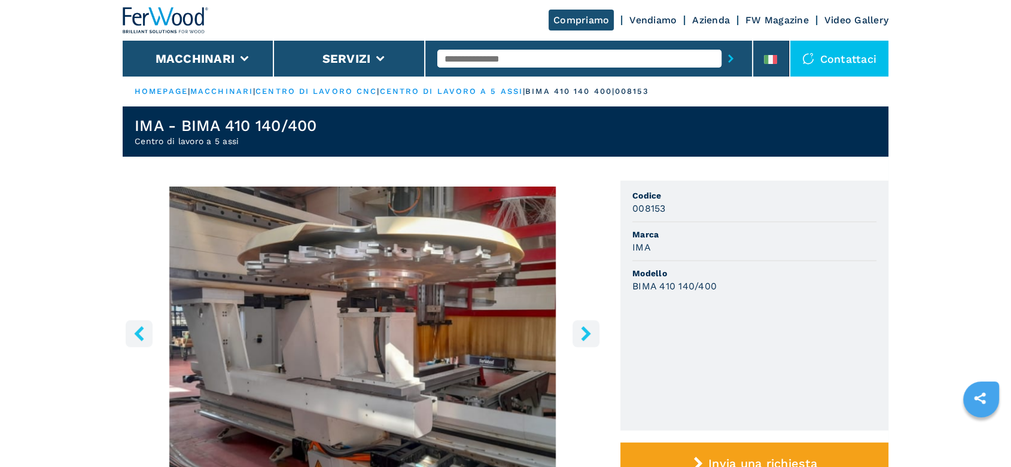
click at [583, 330] on icon "right-button" at bounding box center [586, 333] width 10 height 15
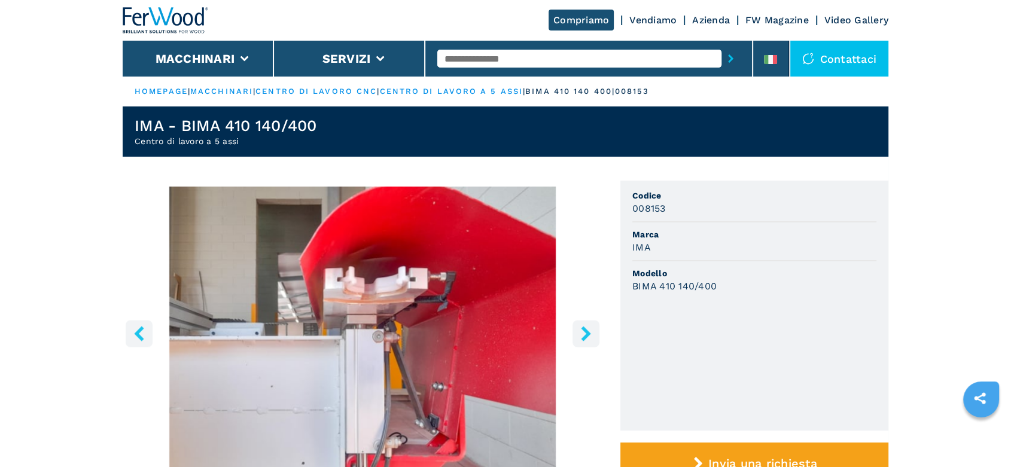
click at [583, 330] on icon "right-button" at bounding box center [586, 333] width 10 height 15
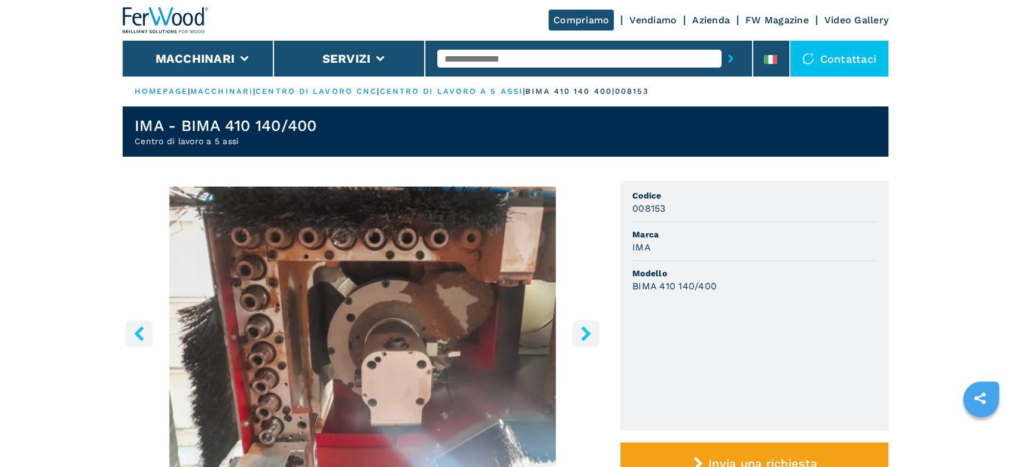
click at [590, 327] on icon "right-button" at bounding box center [586, 333] width 15 height 15
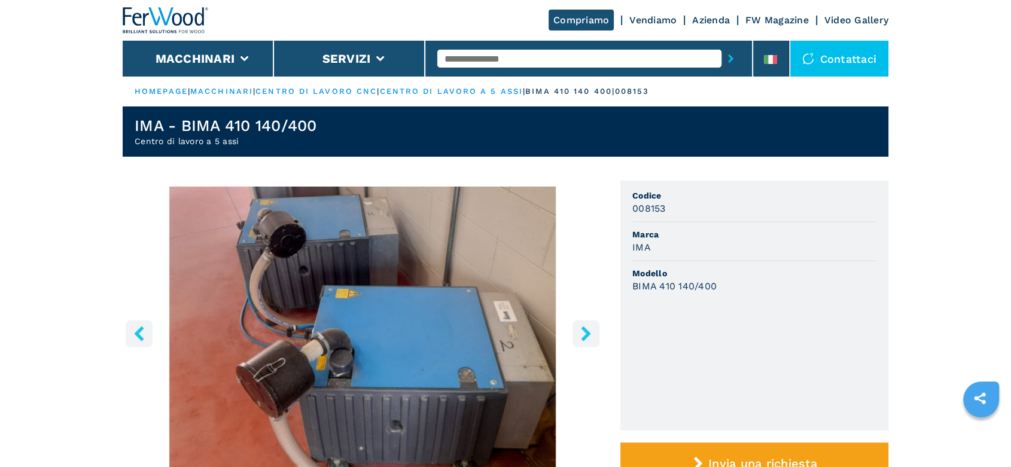
click at [590, 327] on icon "right-button" at bounding box center [586, 333] width 15 height 15
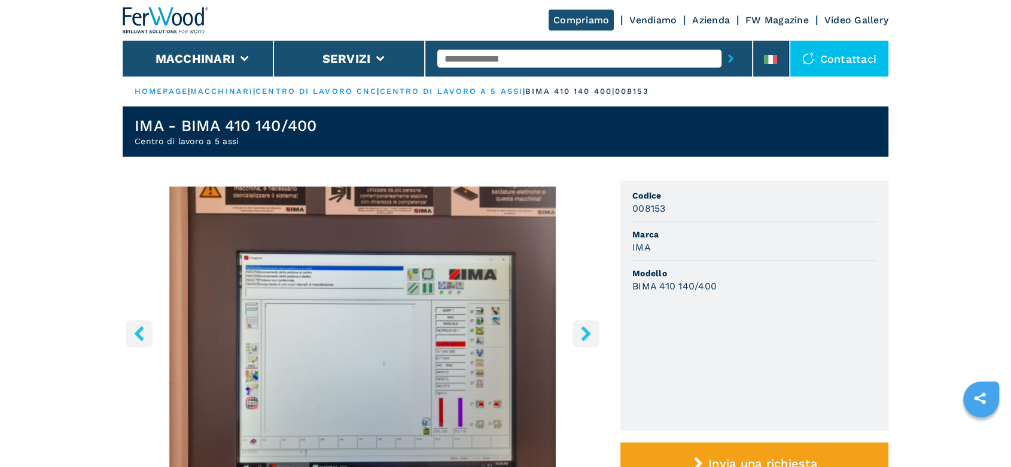
click at [589, 327] on icon "right-button" at bounding box center [586, 333] width 15 height 15
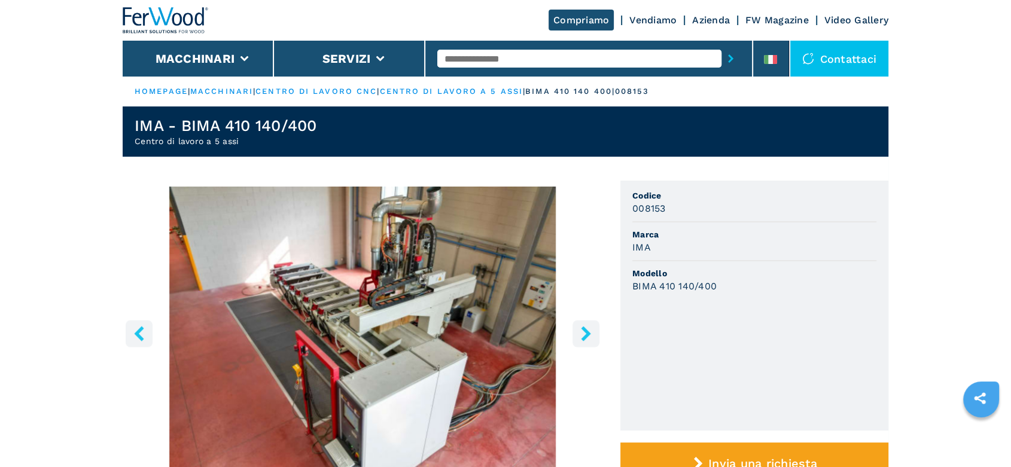
click at [589, 327] on icon "right-button" at bounding box center [586, 333] width 15 height 15
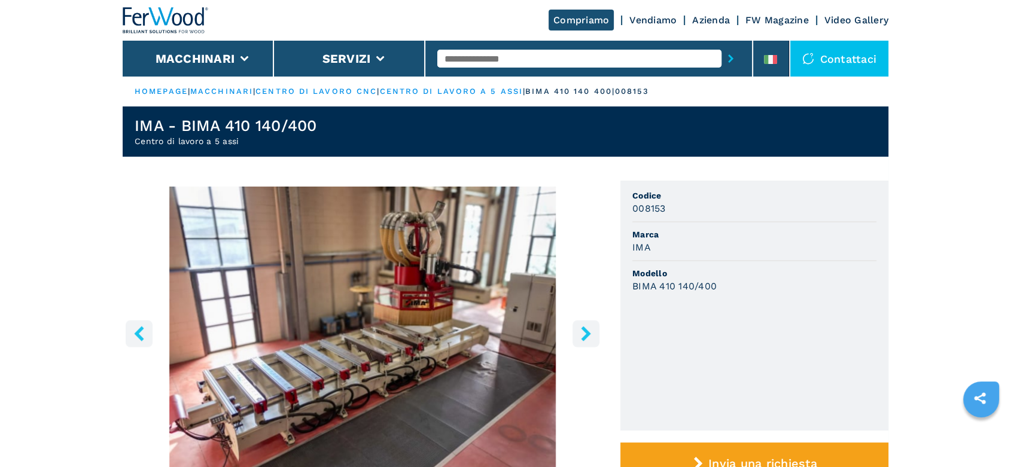
click at [589, 327] on icon "right-button" at bounding box center [586, 333] width 15 height 15
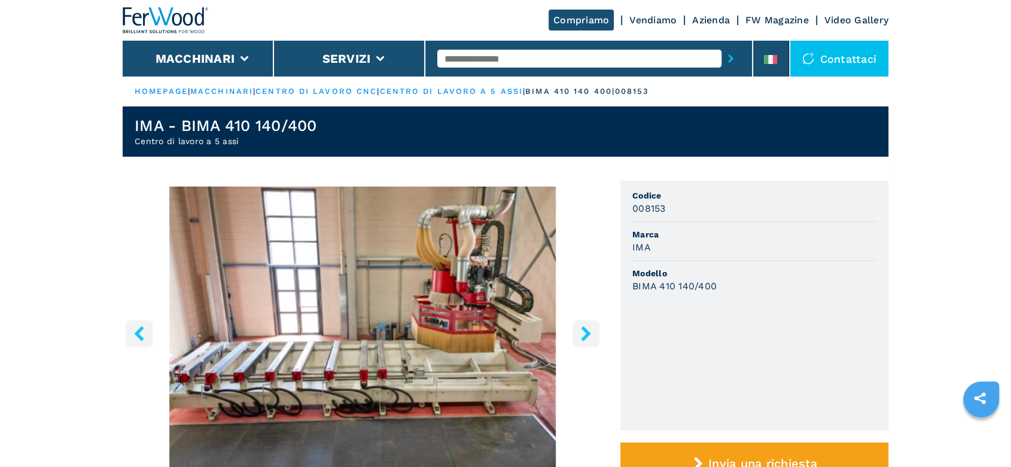
click at [585, 331] on icon "right-button" at bounding box center [586, 333] width 10 height 15
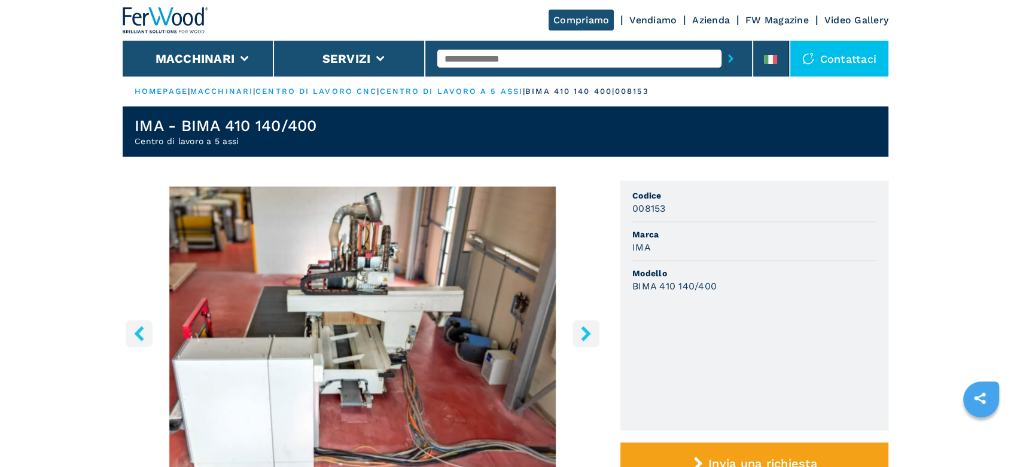
click at [585, 331] on icon "right-button" at bounding box center [586, 333] width 10 height 15
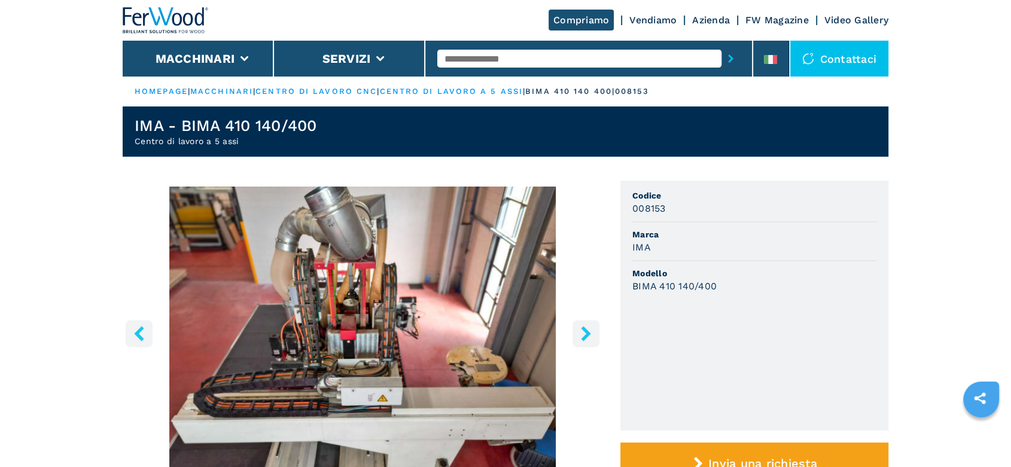
click at [585, 331] on icon "right-button" at bounding box center [586, 333] width 10 height 15
click at [584, 333] on icon "right-button" at bounding box center [586, 333] width 15 height 15
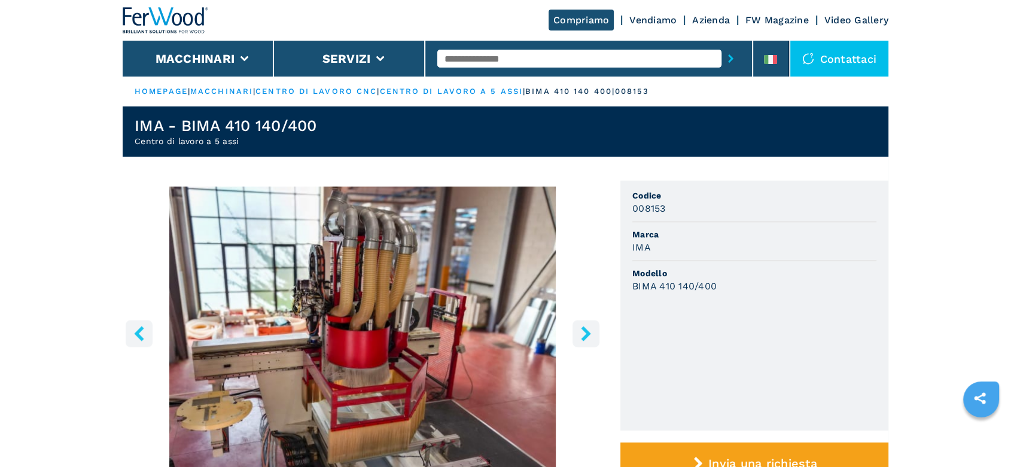
click at [584, 333] on icon "right-button" at bounding box center [586, 333] width 15 height 15
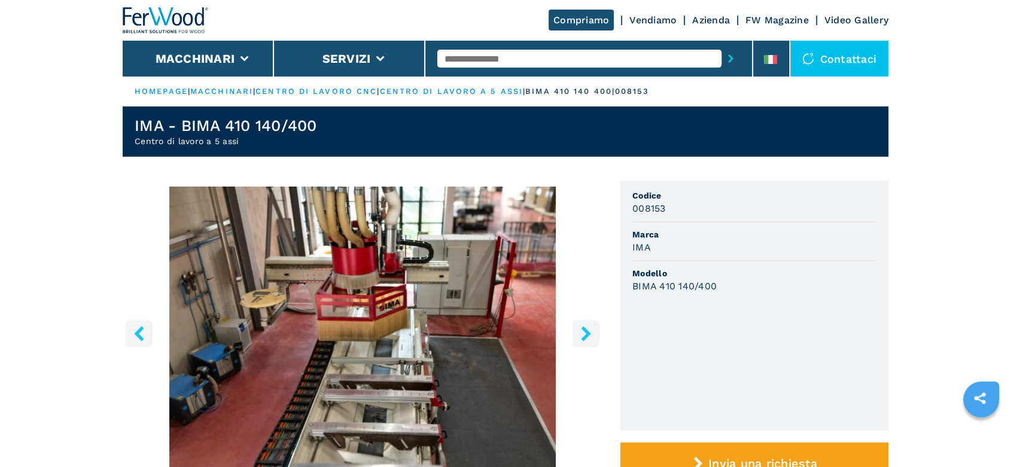
click at [584, 333] on icon "right-button" at bounding box center [586, 333] width 15 height 15
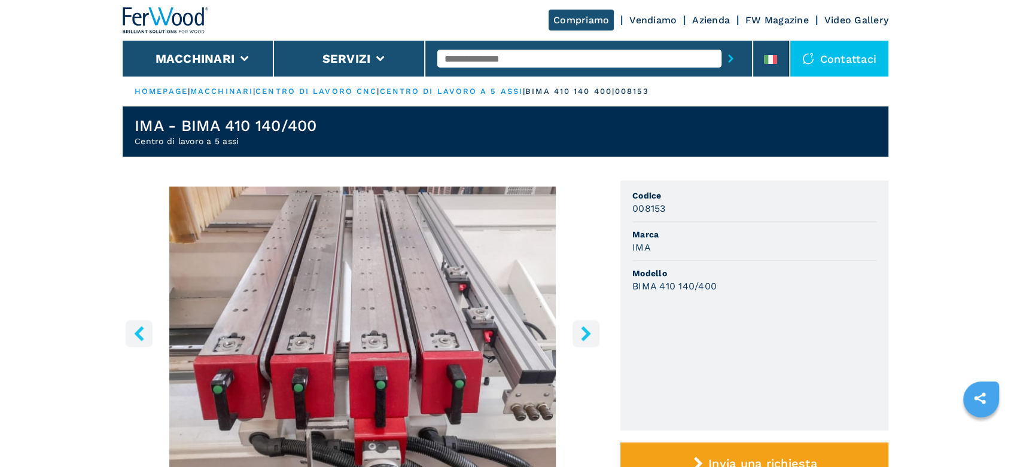
click at [584, 333] on icon "right-button" at bounding box center [586, 333] width 15 height 15
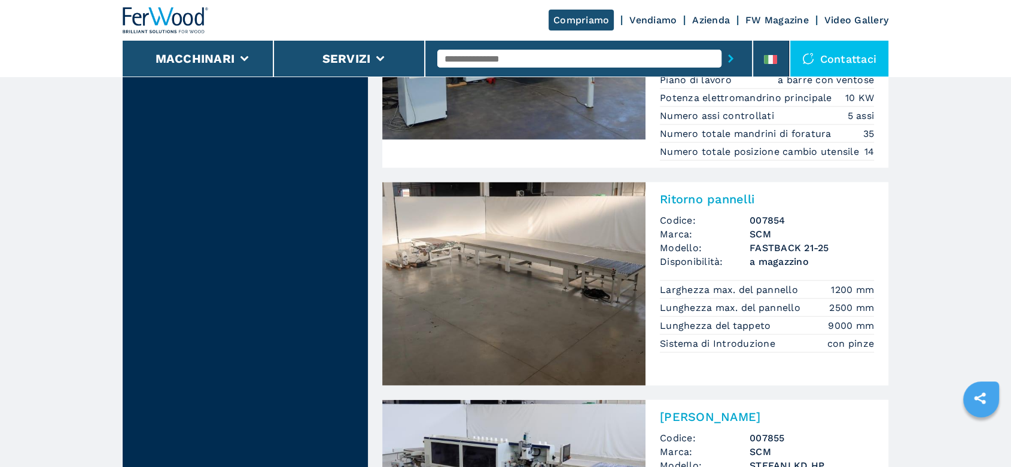
scroll to position [2858, 0]
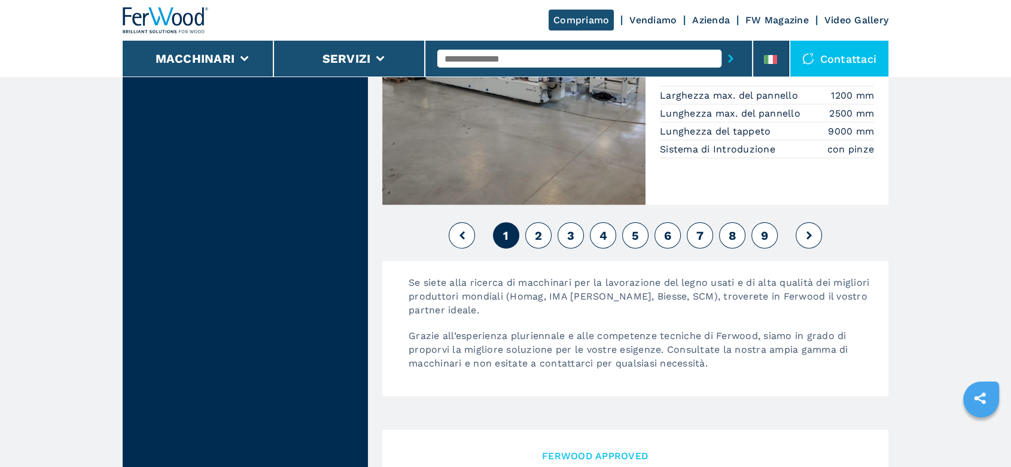
click at [542, 229] on span "2" at bounding box center [538, 236] width 7 height 14
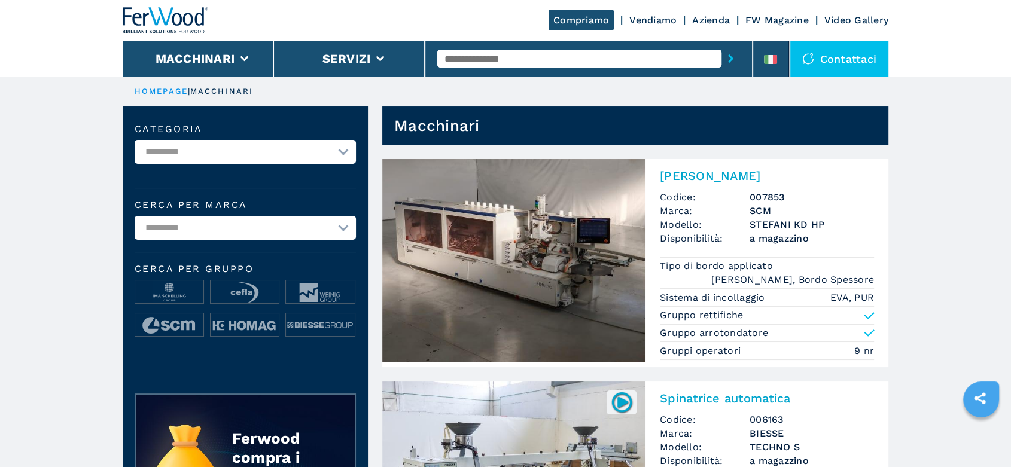
click at [178, 22] on img at bounding box center [166, 20] width 86 height 26
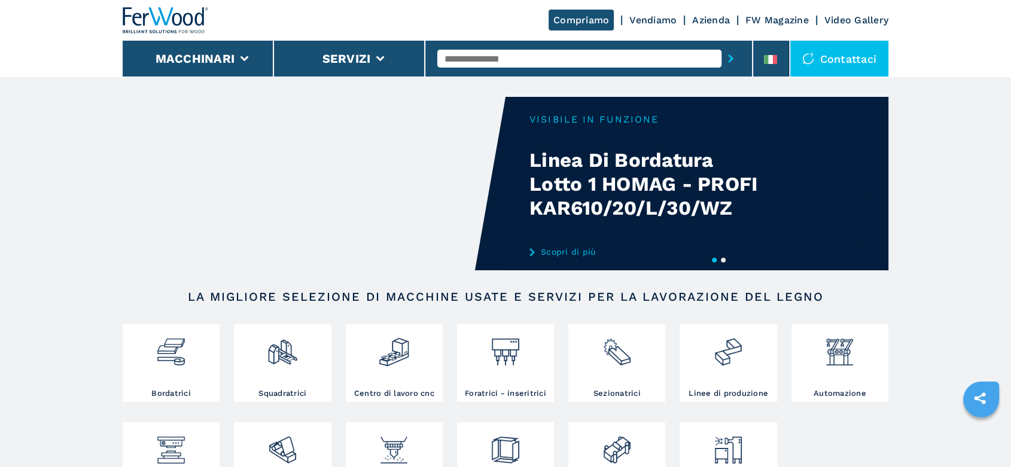
scroll to position [332, 0]
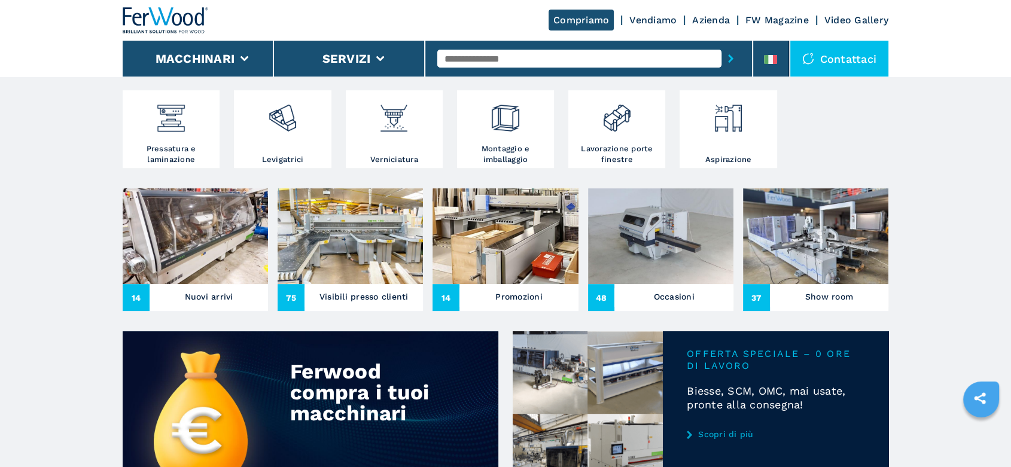
click at [326, 257] on img at bounding box center [350, 236] width 145 height 96
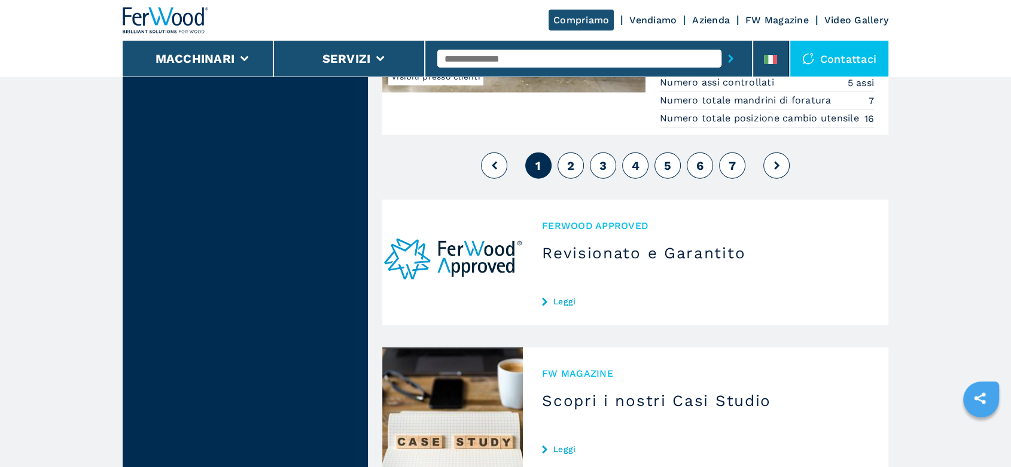
scroll to position [2992, 0]
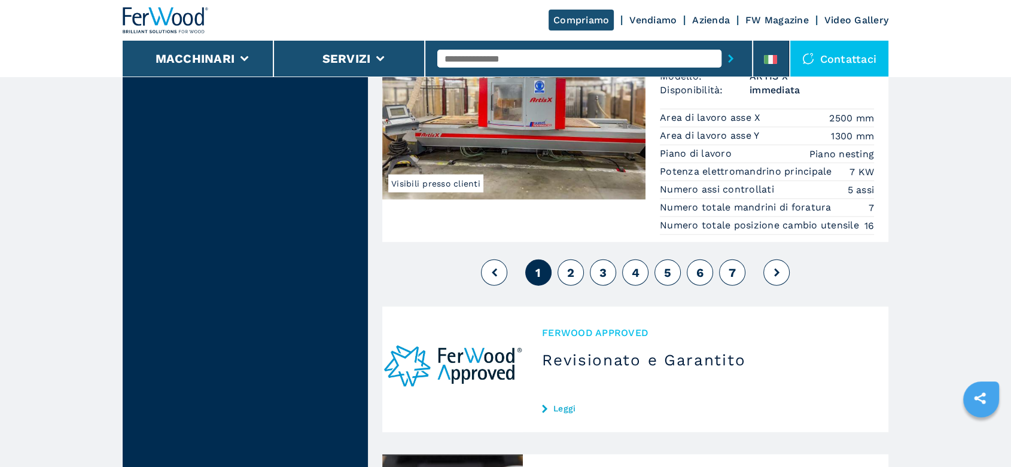
click at [573, 279] on span "2" at bounding box center [570, 273] width 7 height 14
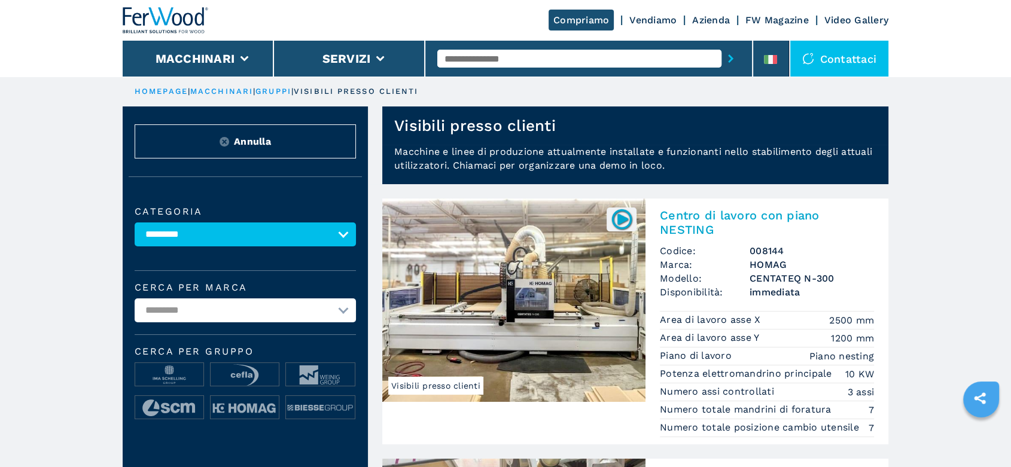
click at [167, 22] on img at bounding box center [166, 20] width 86 height 26
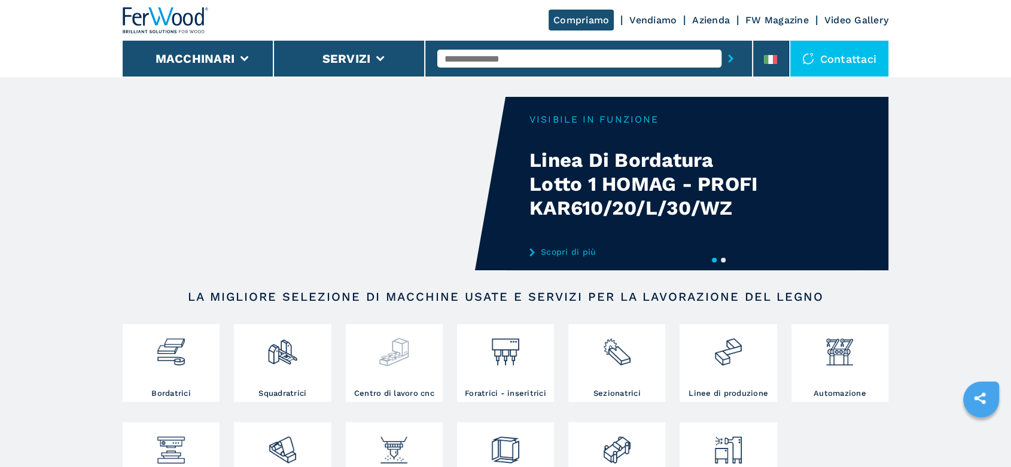
click at [390, 353] on img at bounding box center [394, 347] width 32 height 41
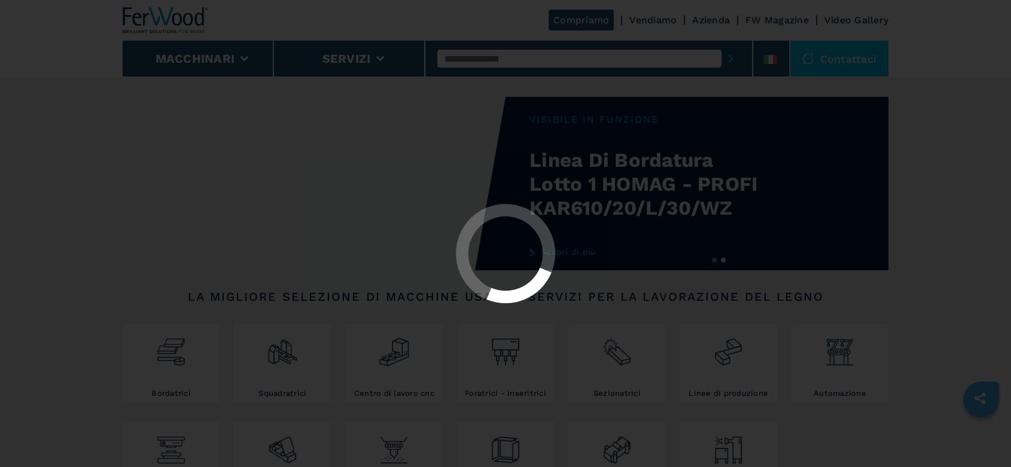
select select "**********"
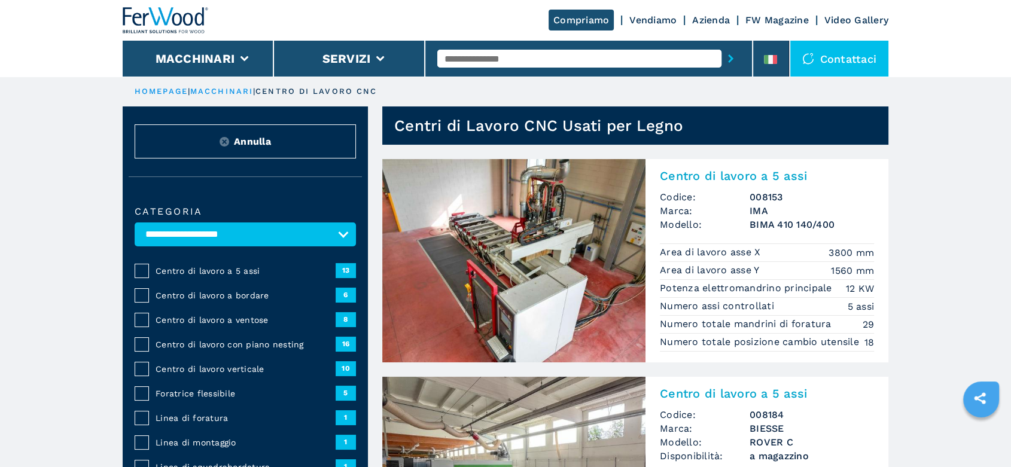
click at [238, 138] on span "Annulla" at bounding box center [252, 142] width 37 height 14
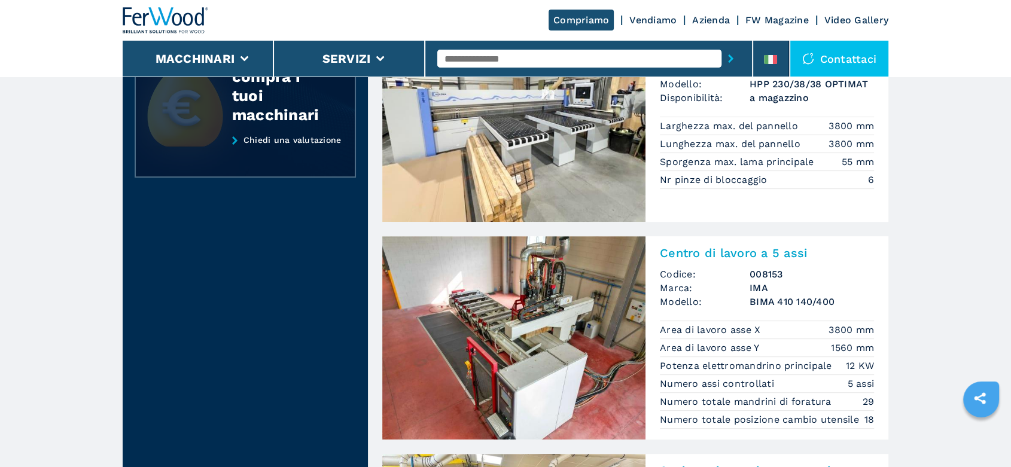
scroll to position [199, 0]
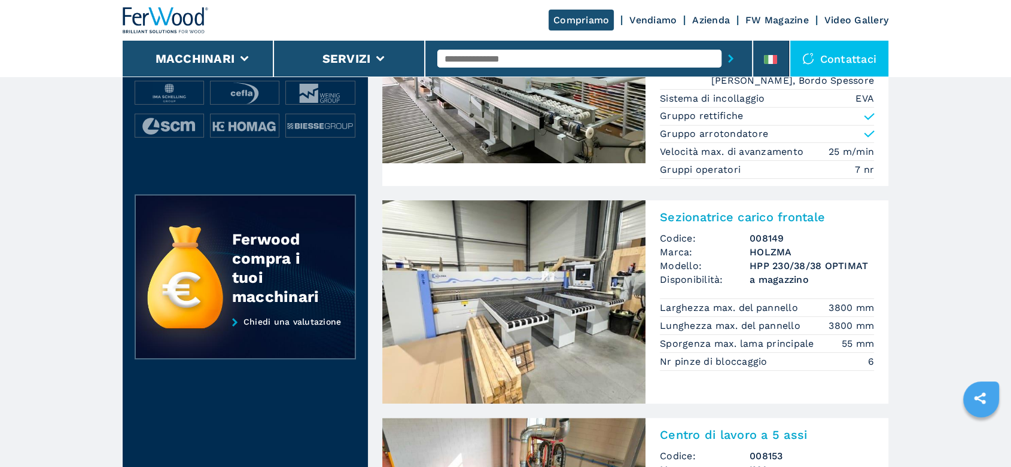
click at [142, 17] on img at bounding box center [166, 20] width 86 height 26
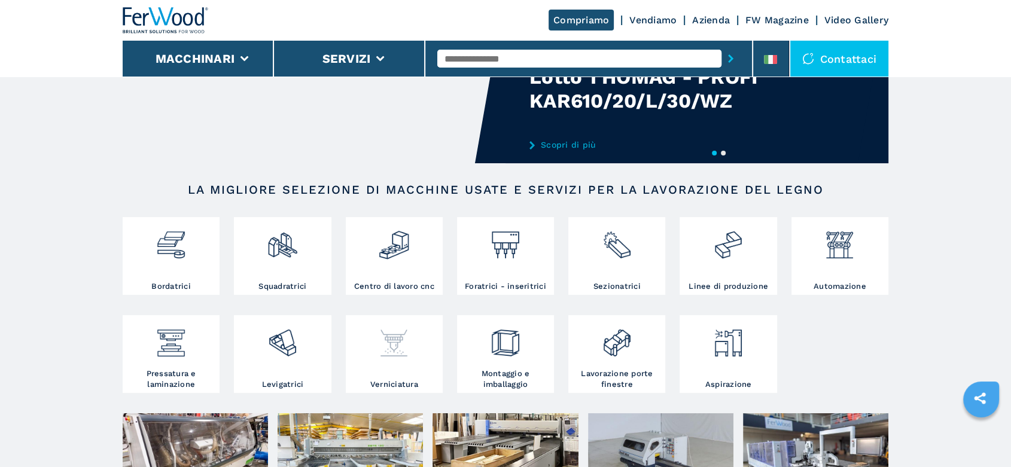
scroll to position [266, 0]
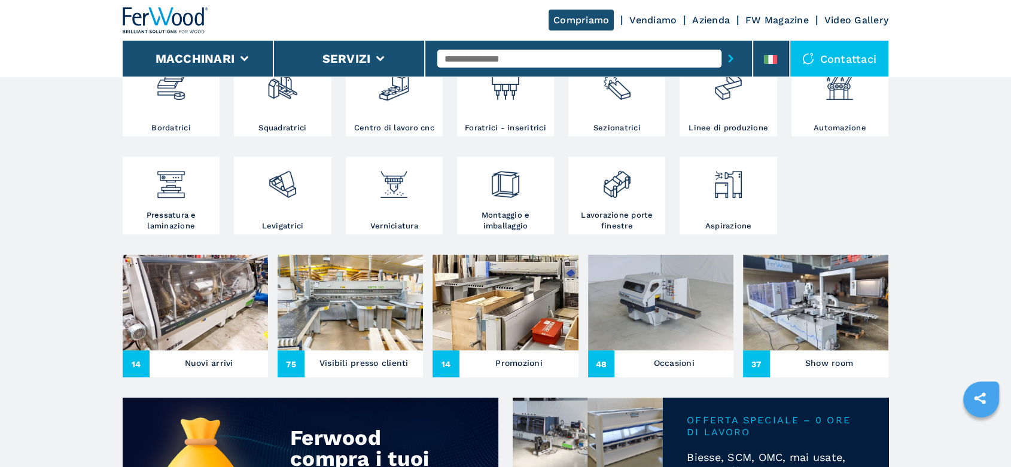
click at [380, 302] on img at bounding box center [350, 303] width 145 height 96
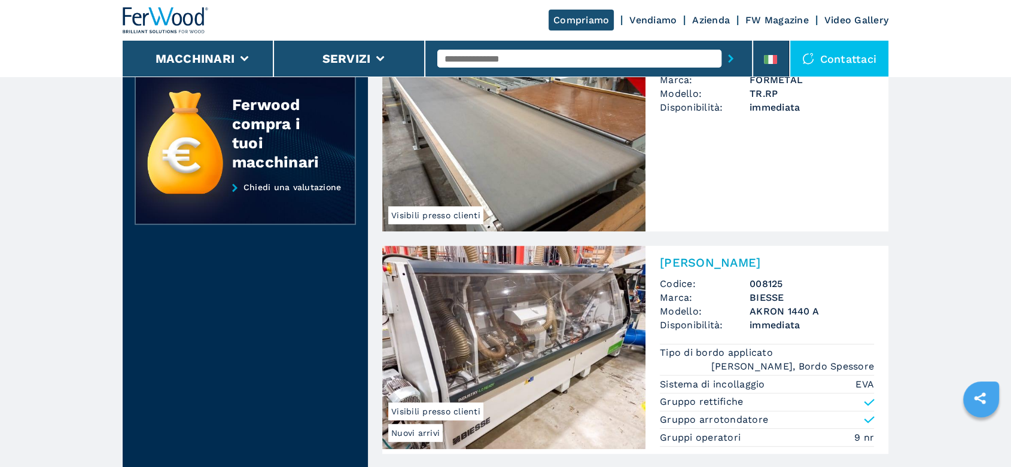
scroll to position [598, 0]
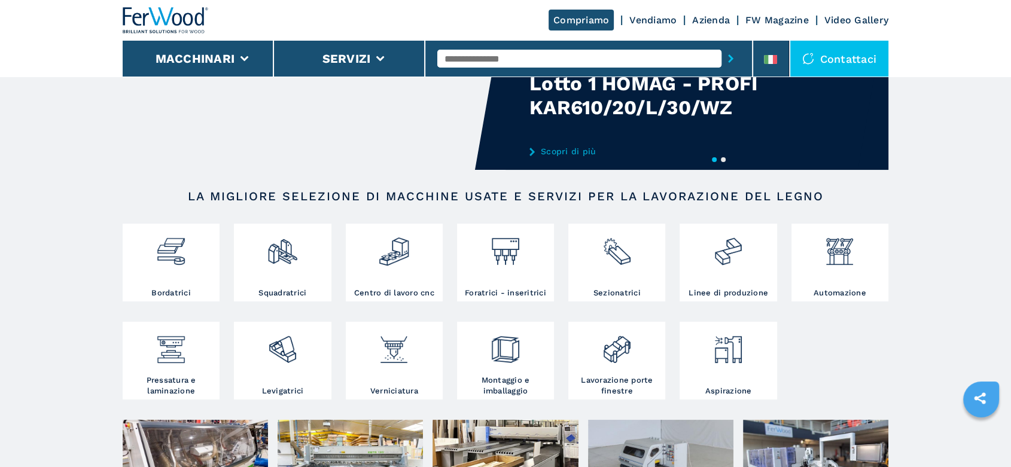
scroll to position [266, 0]
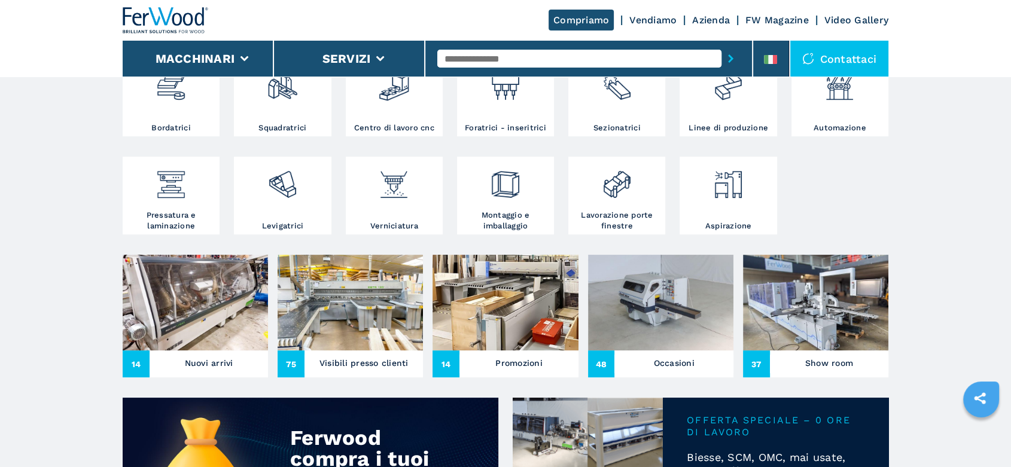
click at [177, 288] on img at bounding box center [195, 303] width 145 height 96
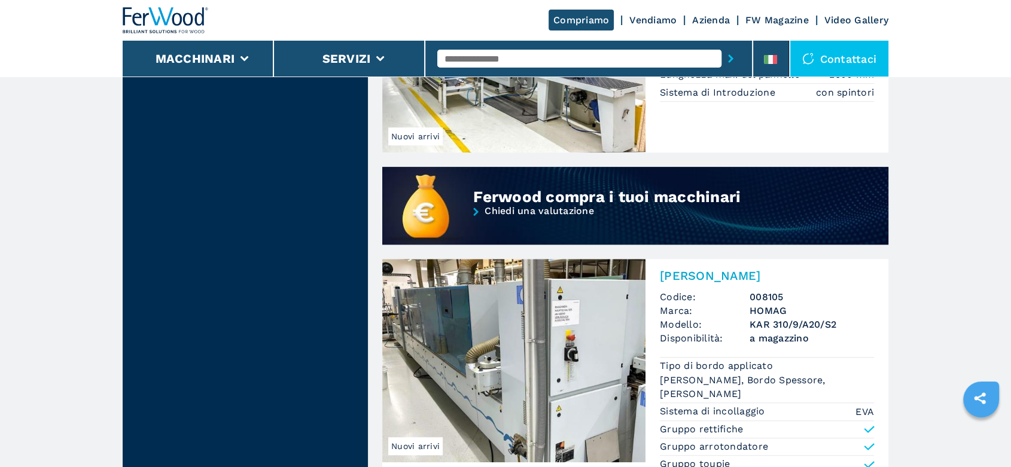
scroll to position [930, 0]
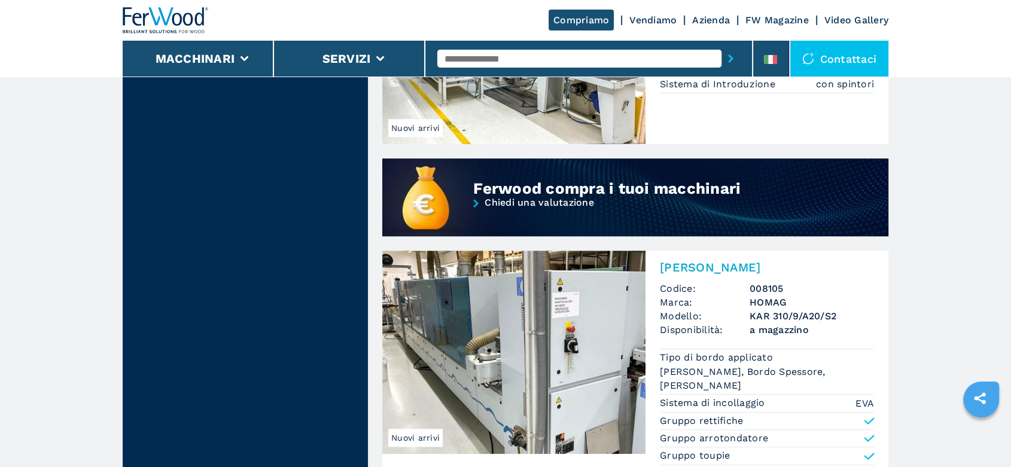
click at [740, 271] on h2 "[PERSON_NAME]" at bounding box center [767, 267] width 214 height 14
click at [708, 277] on div "[PERSON_NAME] Codice: 008105 Marca: HOMAG Modello: KAR 310/9/A20/S2 Disponibili…" at bounding box center [767, 389] width 243 height 276
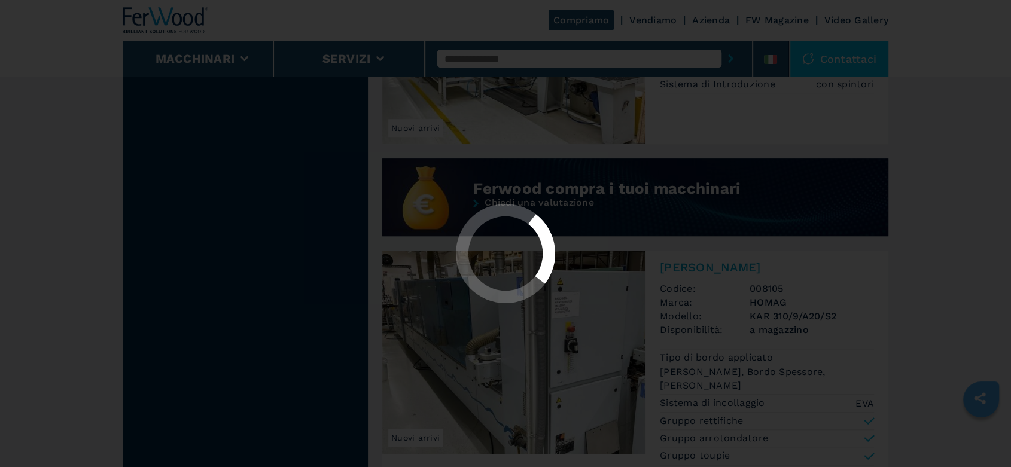
scroll to position [0, 0]
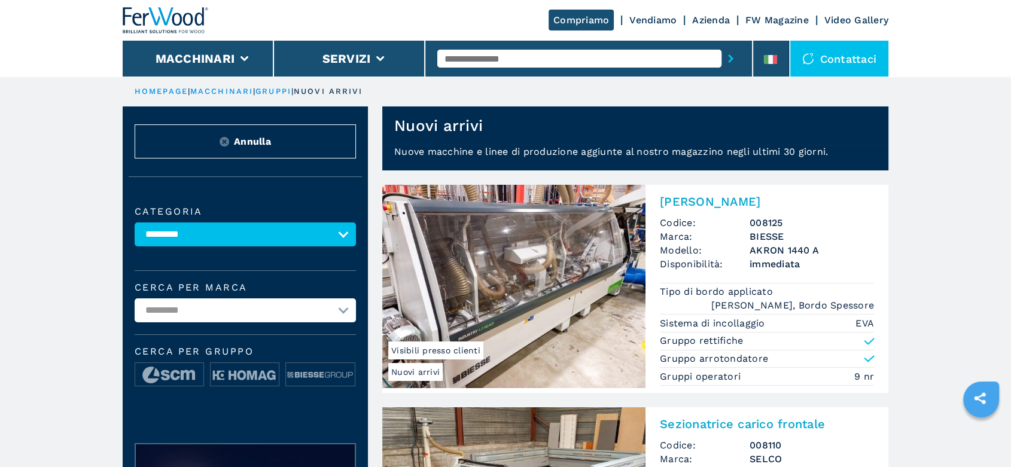
click at [469, 64] on input "text" at bounding box center [579, 59] width 284 height 18
paste input "******"
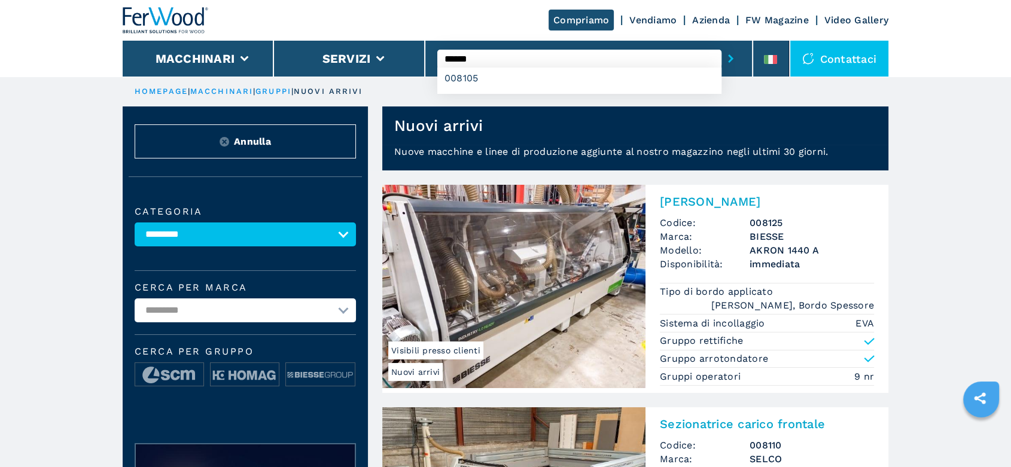
type input "******"
click at [722, 45] on button "submit-button" at bounding box center [731, 59] width 19 height 28
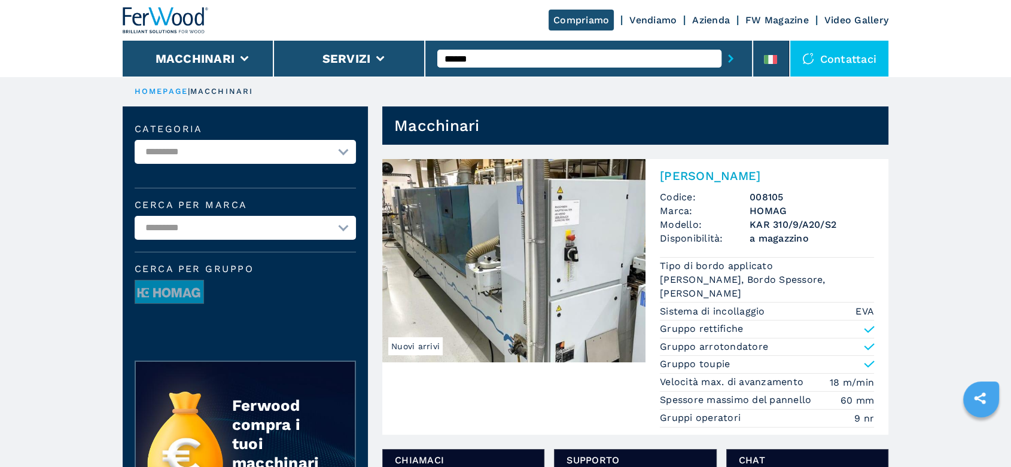
click at [752, 186] on div "[PERSON_NAME] Codice: 008105 Marca: HOMAG Modello: KAR 310/9/A20/S2 Disponibili…" at bounding box center [767, 297] width 243 height 276
click at [153, 25] on img at bounding box center [166, 20] width 86 height 26
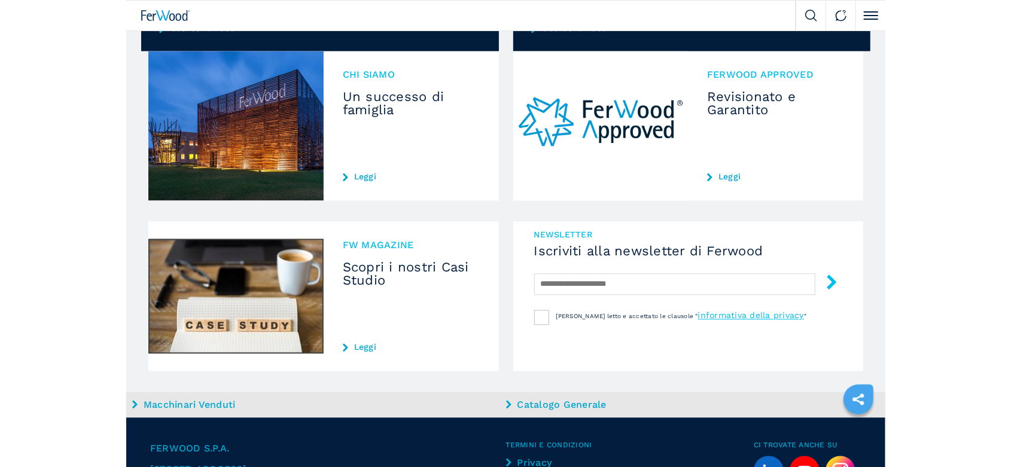
scroll to position [1180, 0]
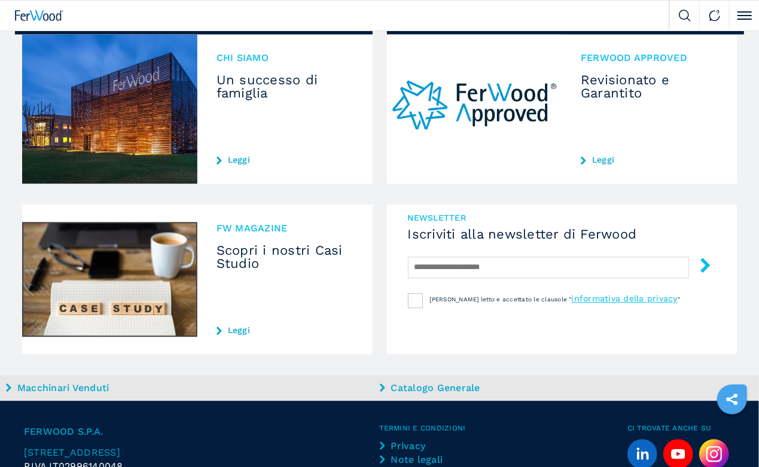
click at [699, 439] on img at bounding box center [714, 454] width 30 height 30
